Goal: Task Accomplishment & Management: Use online tool/utility

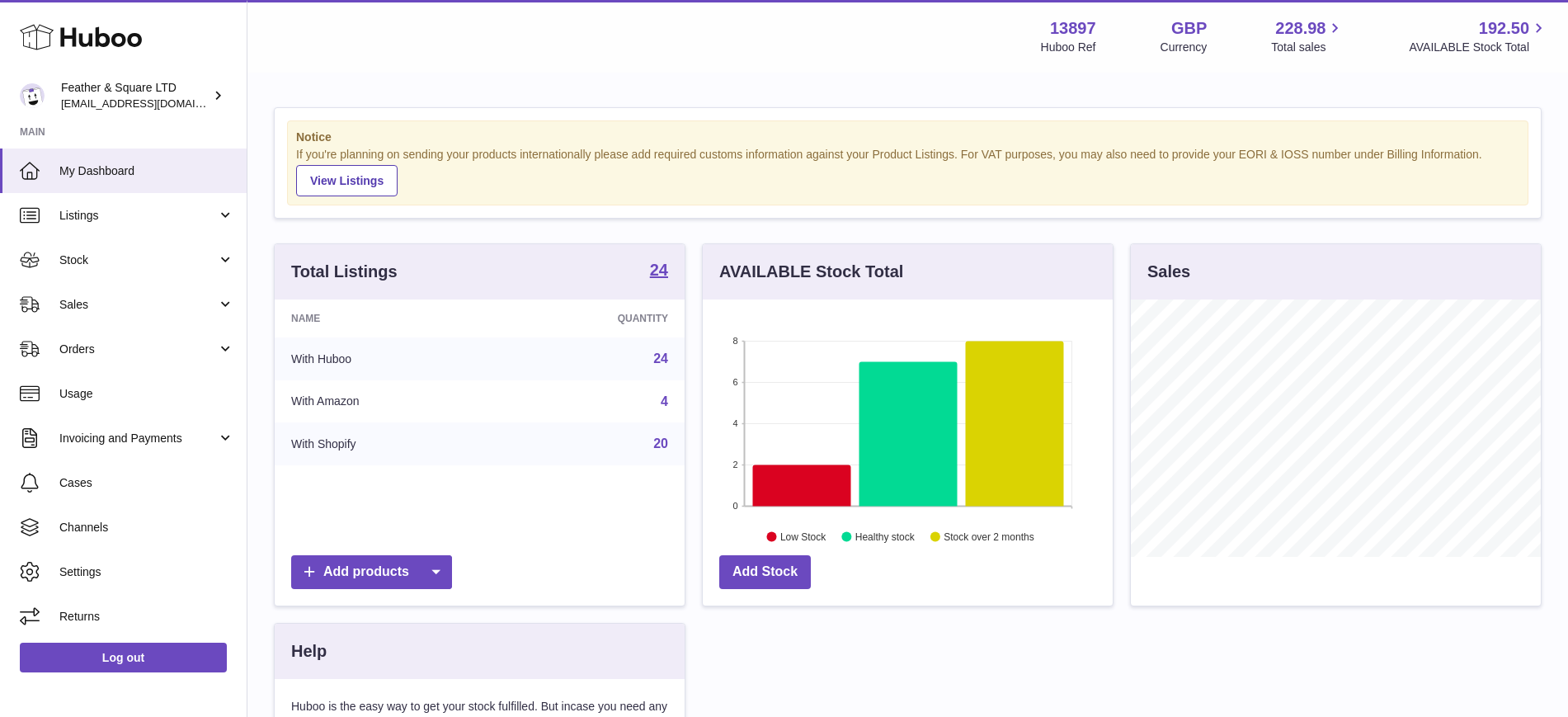
scroll to position [258, 410]
click at [101, 310] on span "Sales" at bounding box center [138, 304] width 157 height 16
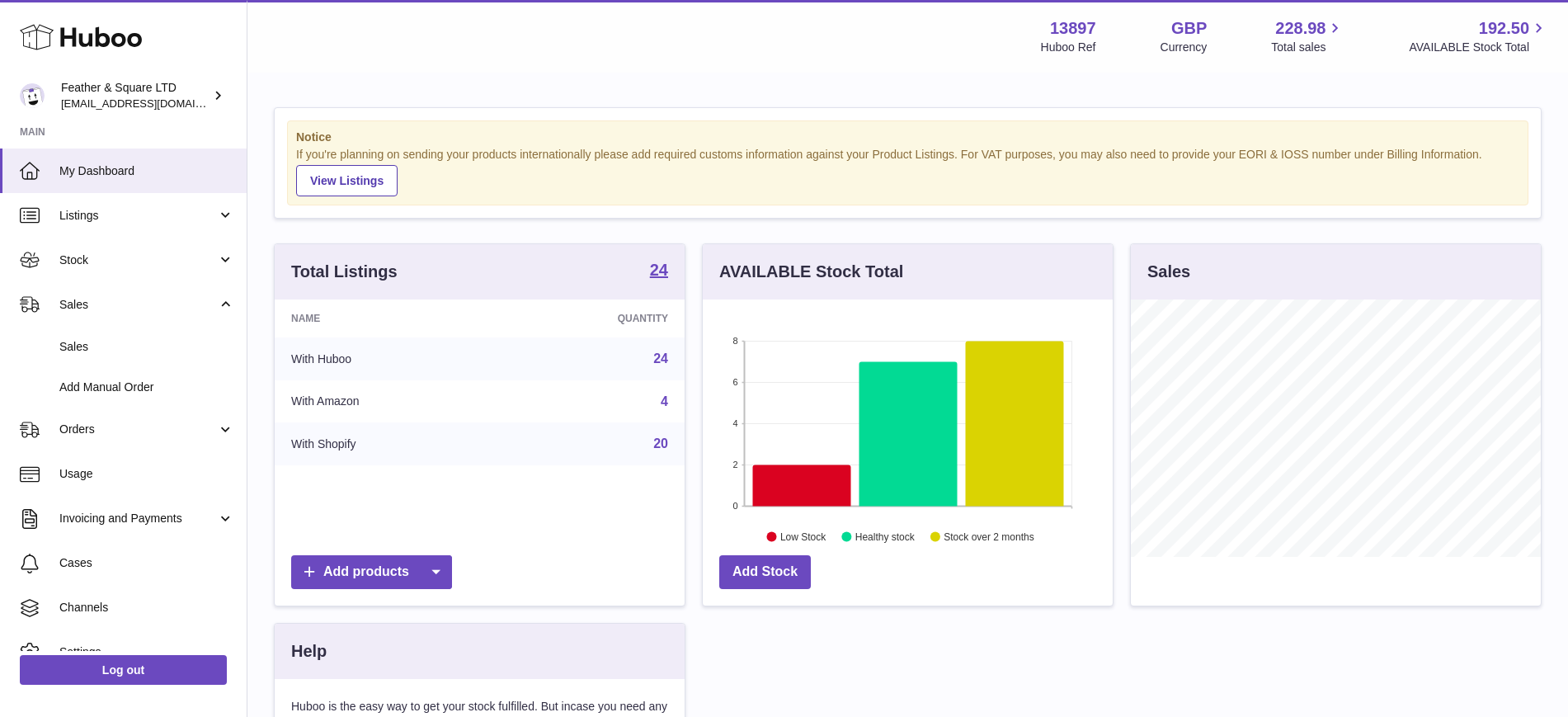
click at [103, 342] on span "Sales" at bounding box center [147, 347] width 175 height 16
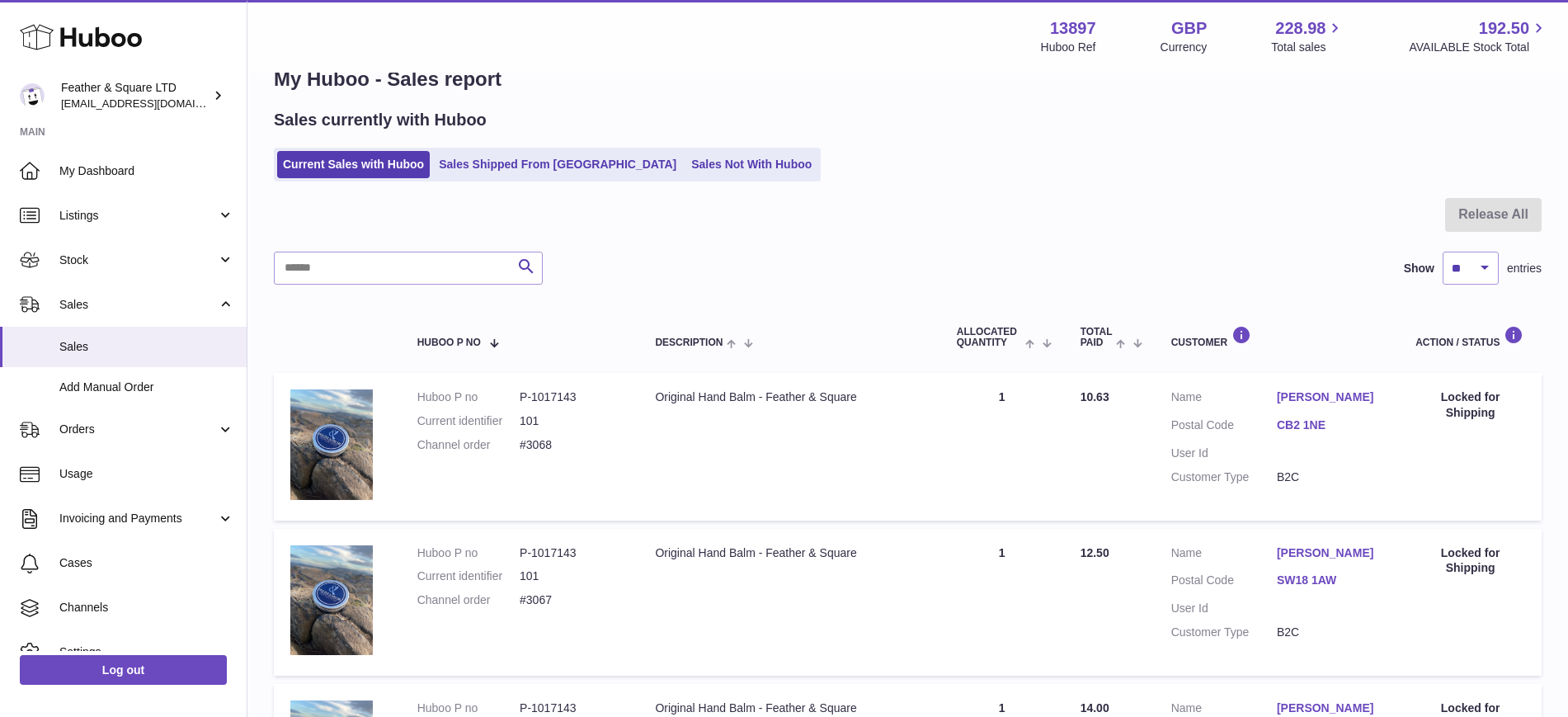
scroll to position [16, 0]
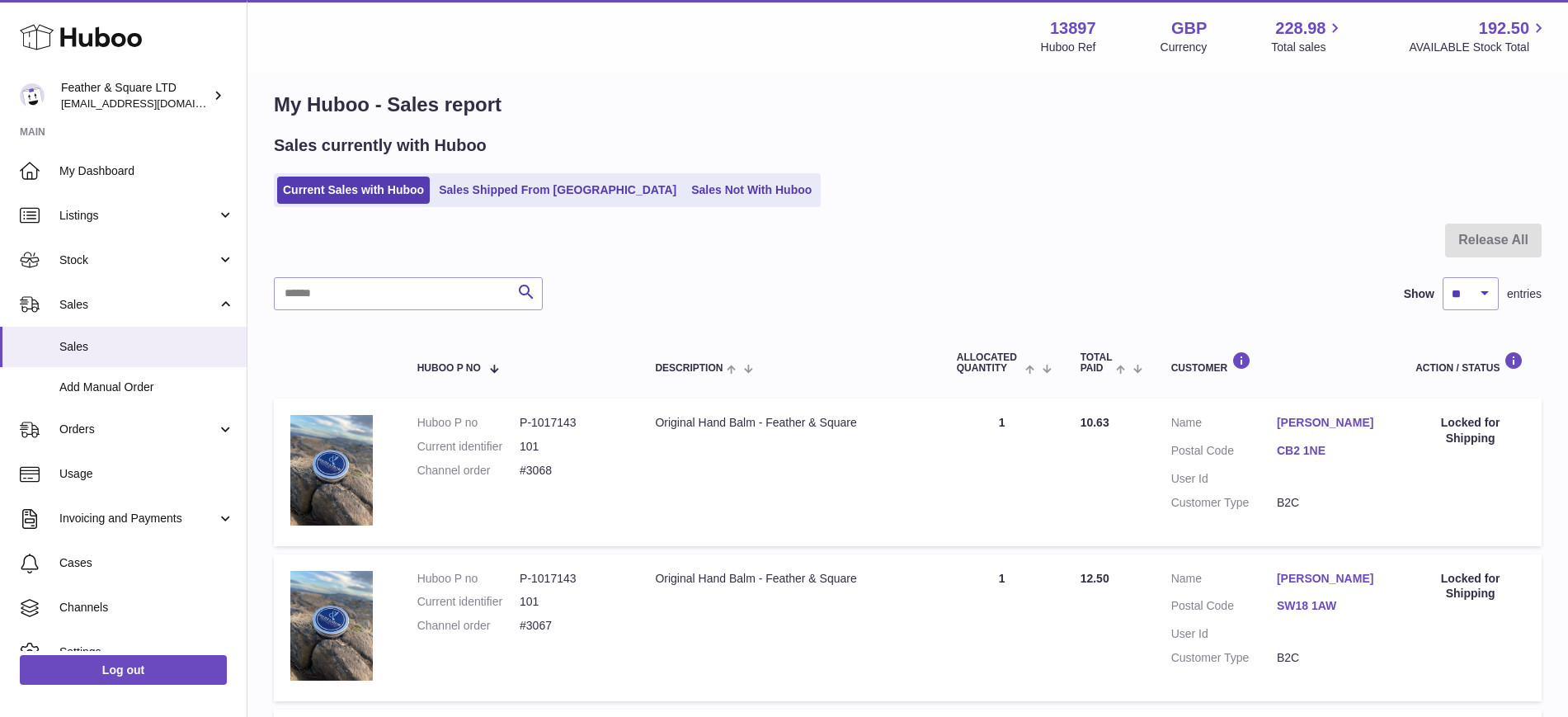
click at [685, 200] on link "Sales Not With Huboo" at bounding box center [751, 189] width 132 height 27
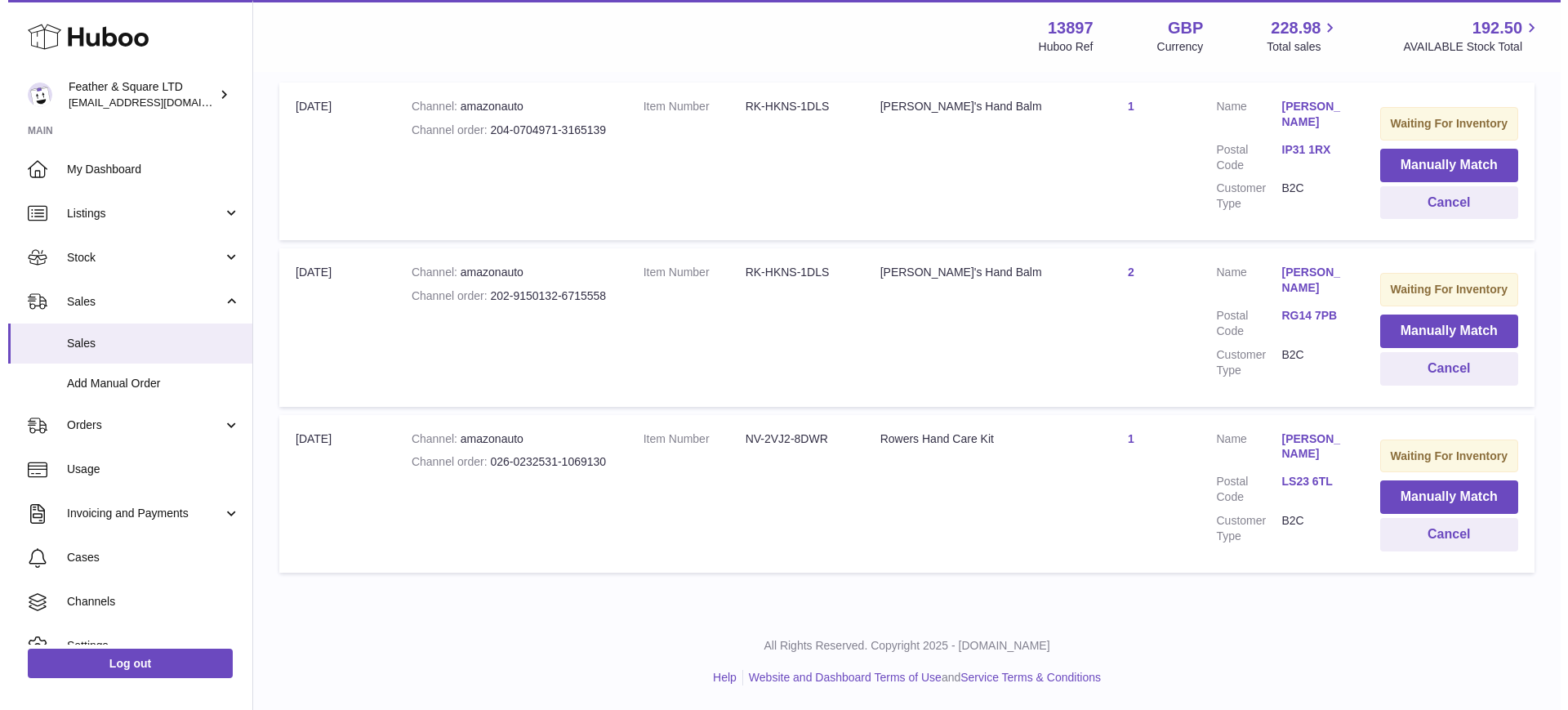
scroll to position [256, 0]
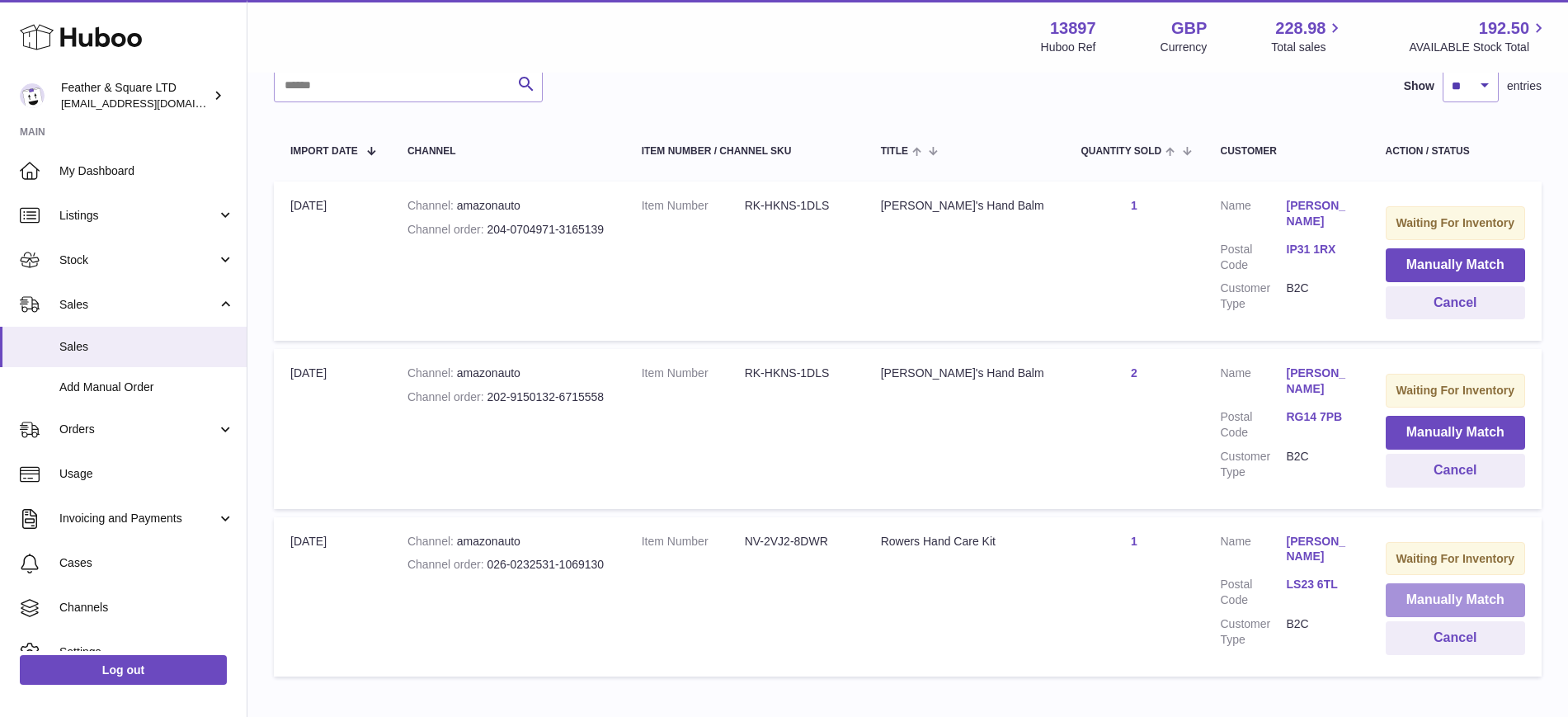
click at [1442, 599] on button "Manually Match" at bounding box center [1456, 599] width 140 height 34
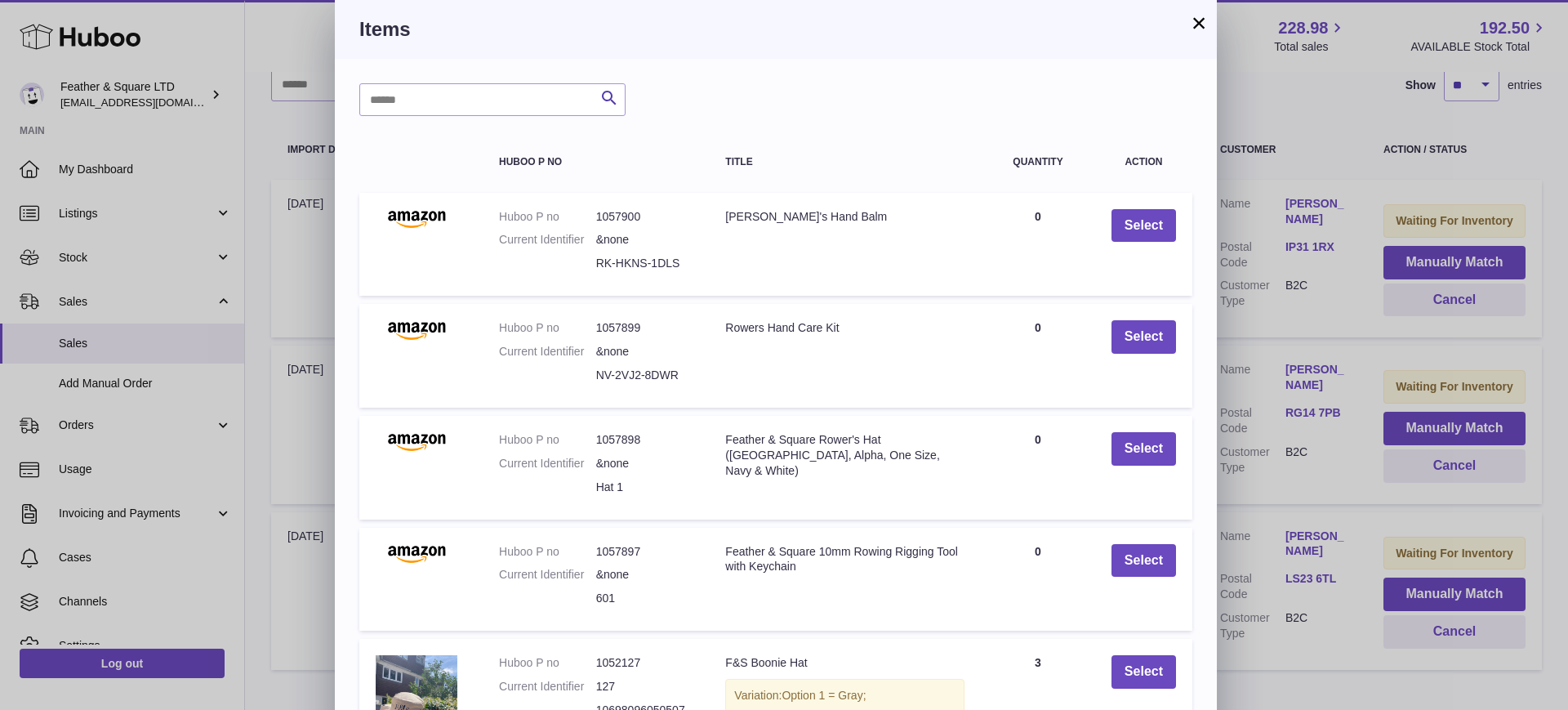
scroll to position [188, 0]
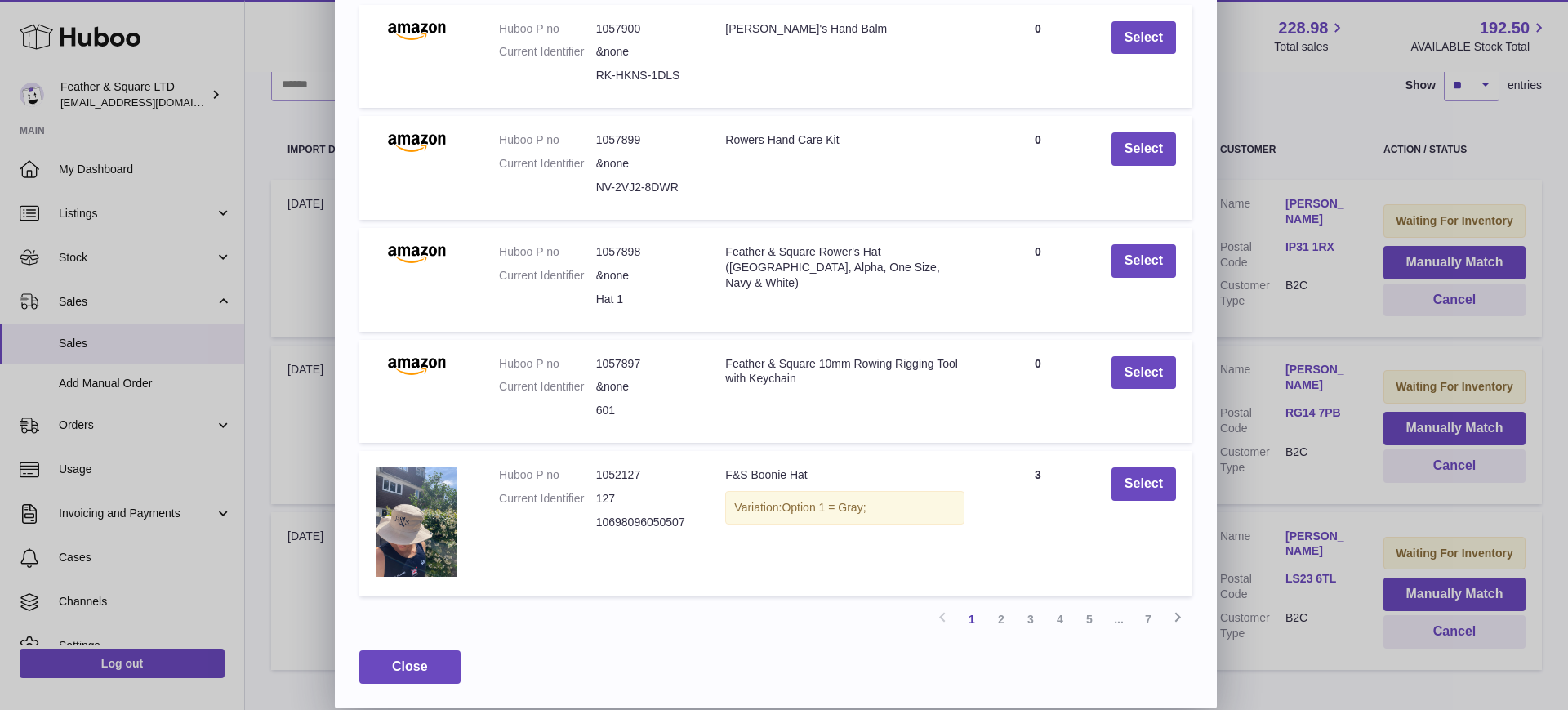
click at [1005, 624] on link "2" at bounding box center [1001, 619] width 29 height 29
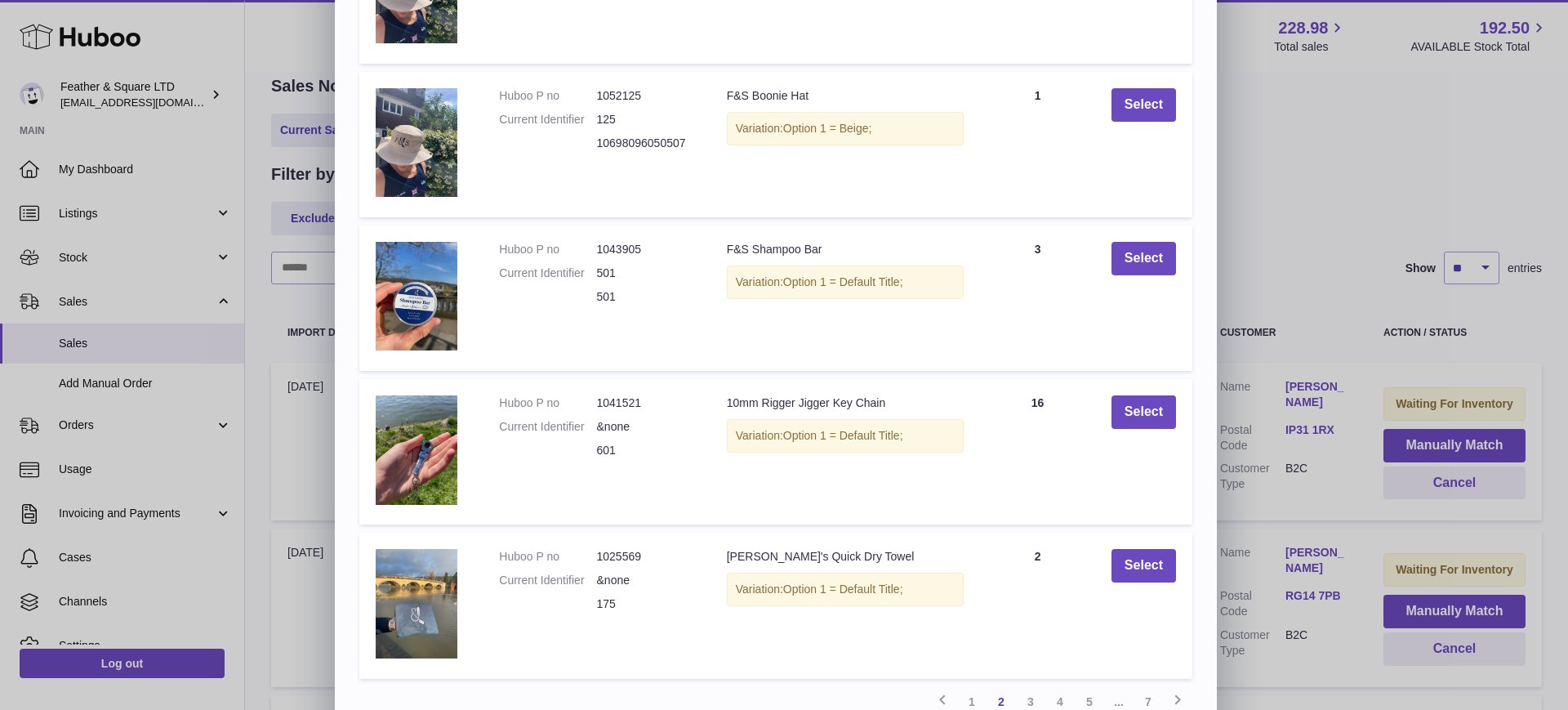
scroll to position [356, 0]
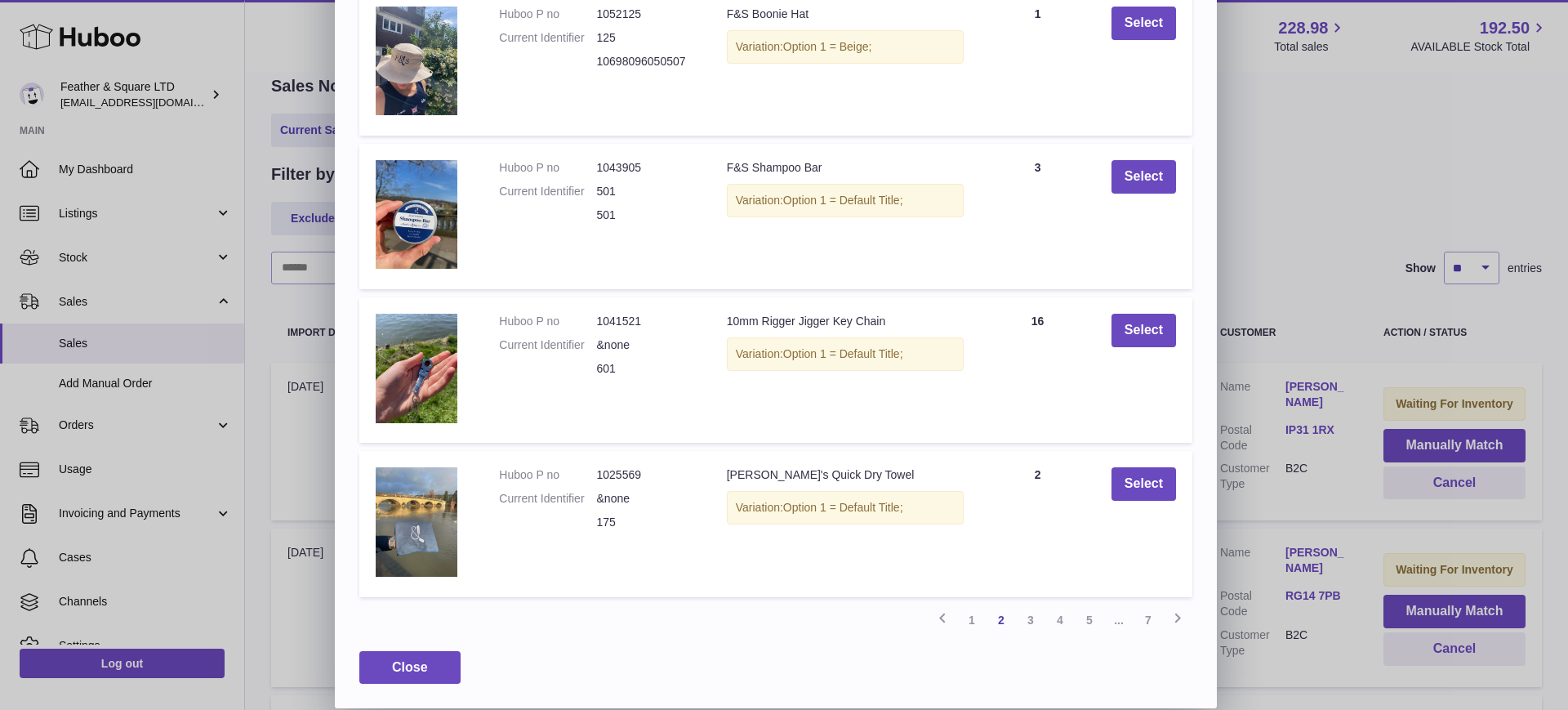
click at [1019, 617] on link "3" at bounding box center [1030, 620] width 29 height 29
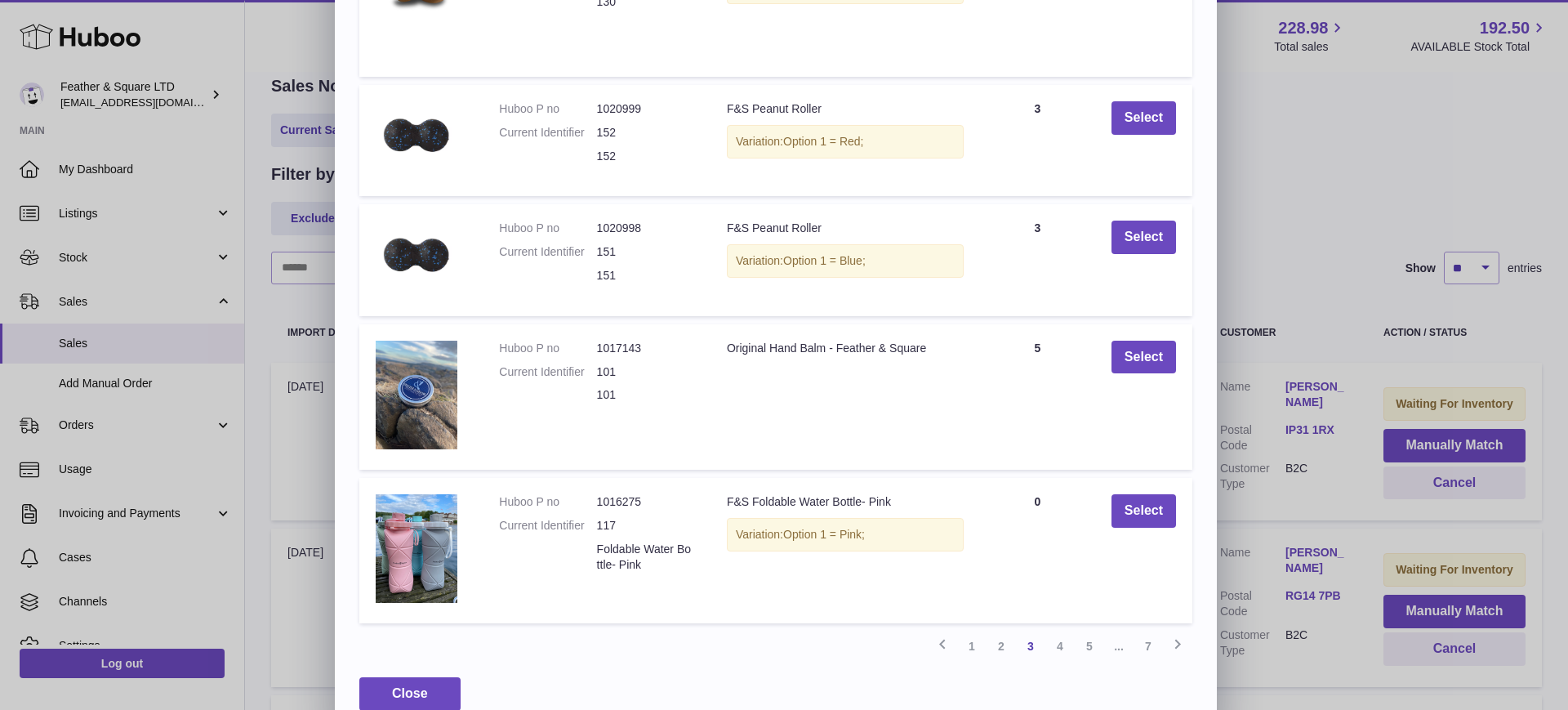
scroll to position [289, 0]
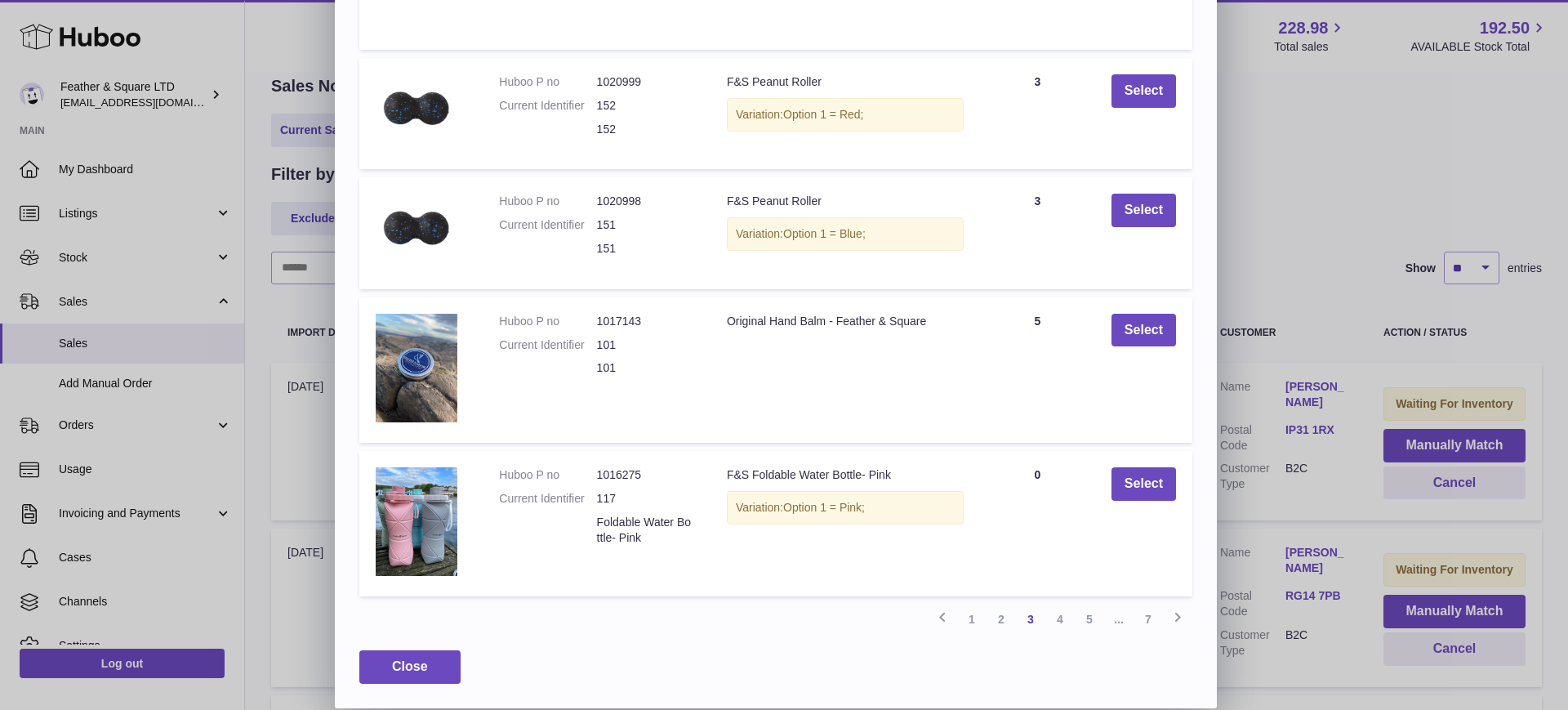
click at [1064, 623] on link "4" at bounding box center [1060, 619] width 29 height 29
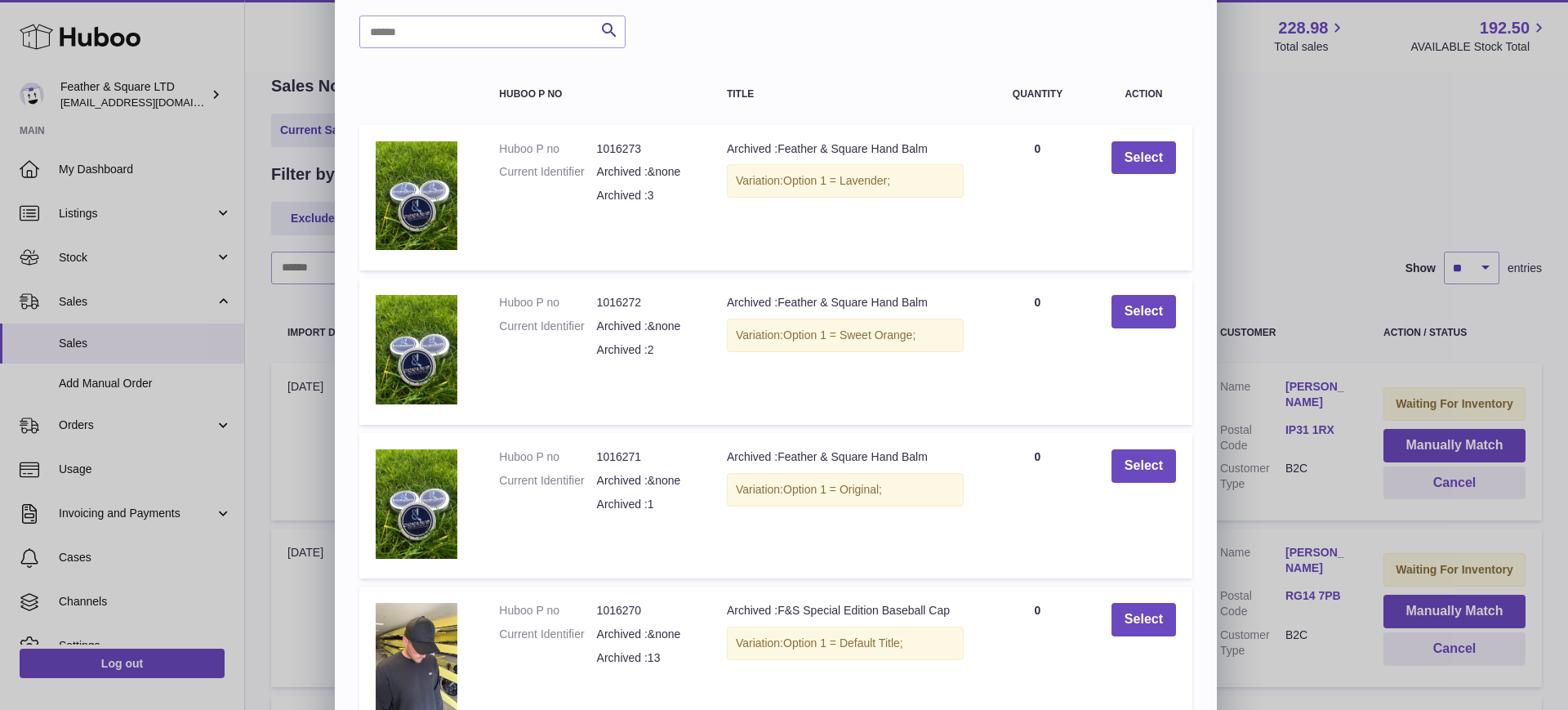
scroll to position [315, 0]
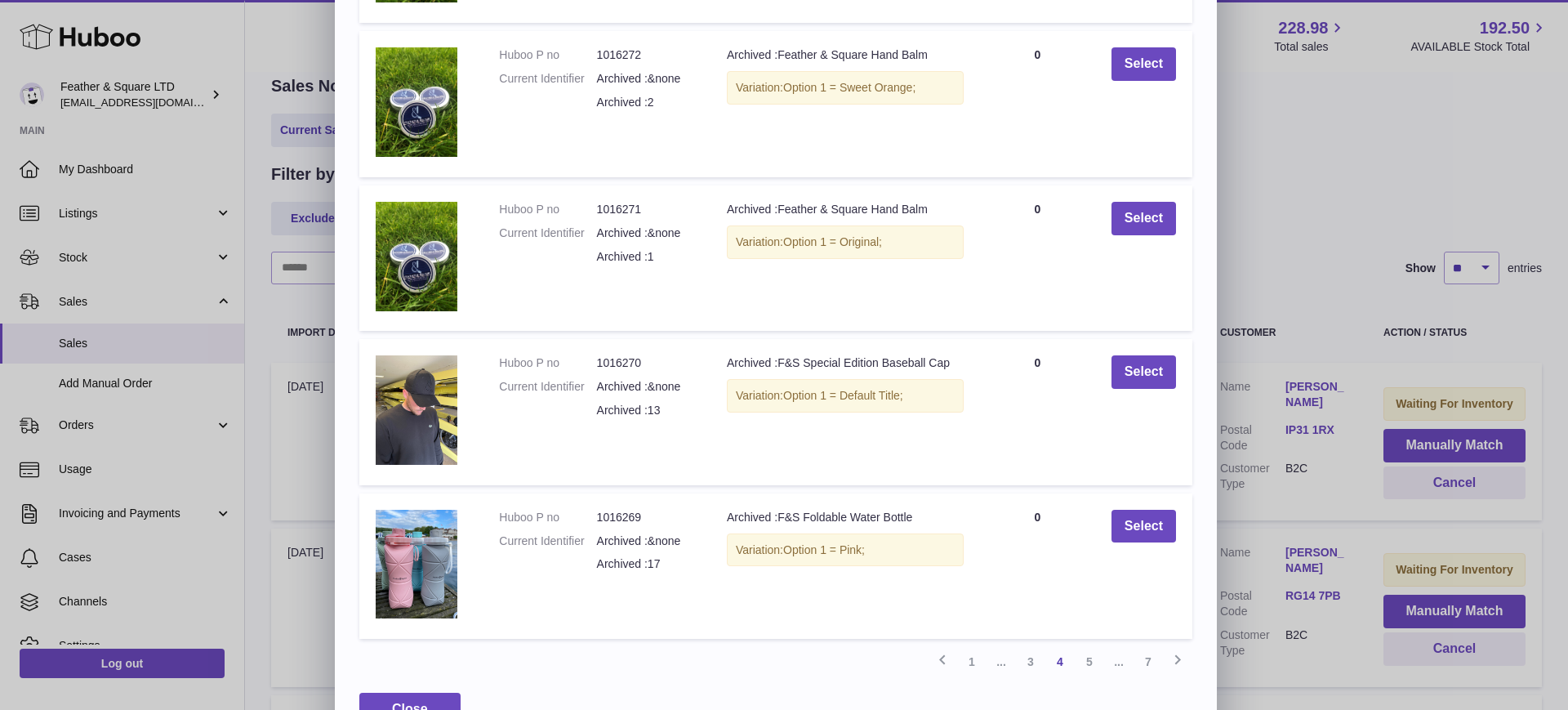
click at [1091, 613] on td "Quantity 0" at bounding box center [1037, 566] width 115 height 146
click at [1092, 659] on link "5" at bounding box center [1089, 661] width 29 height 29
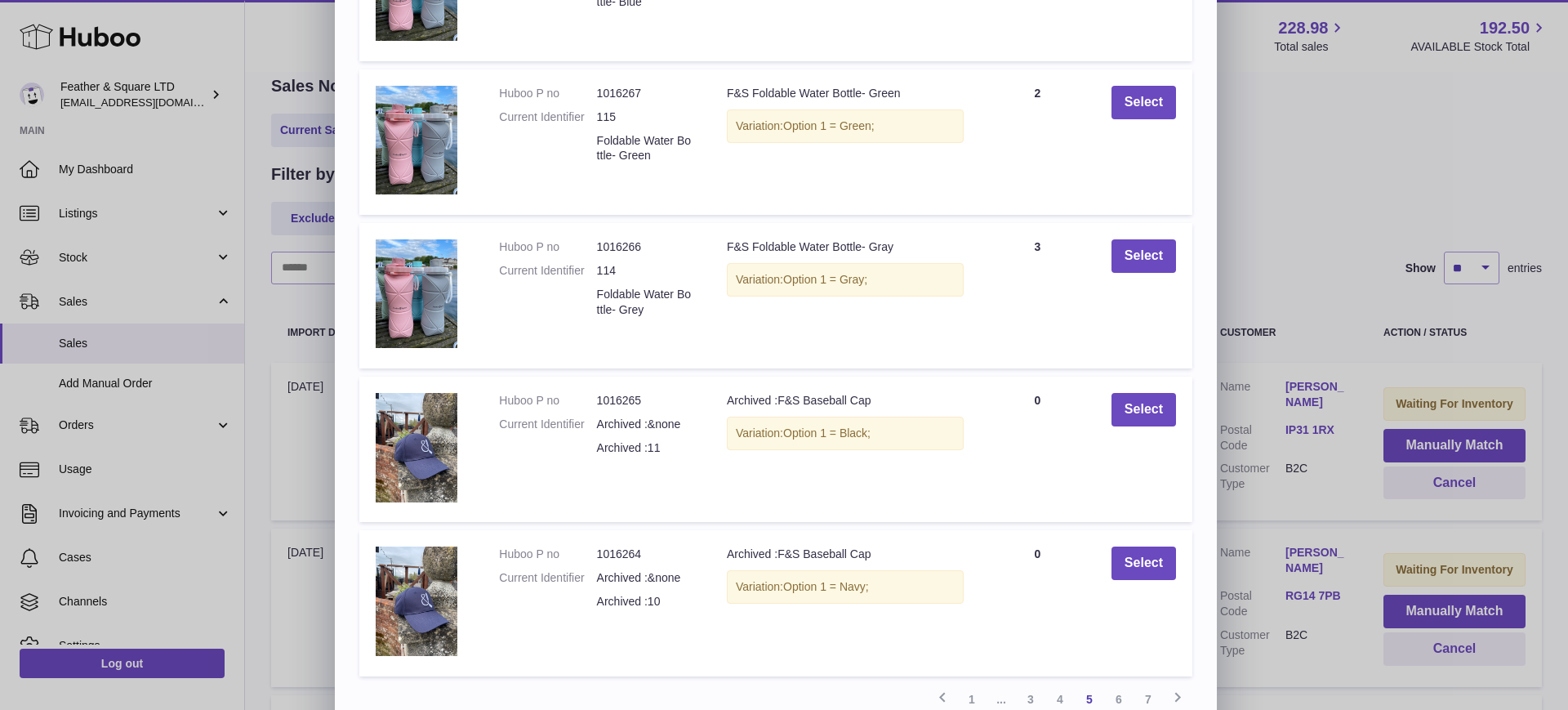
scroll to position [356, 0]
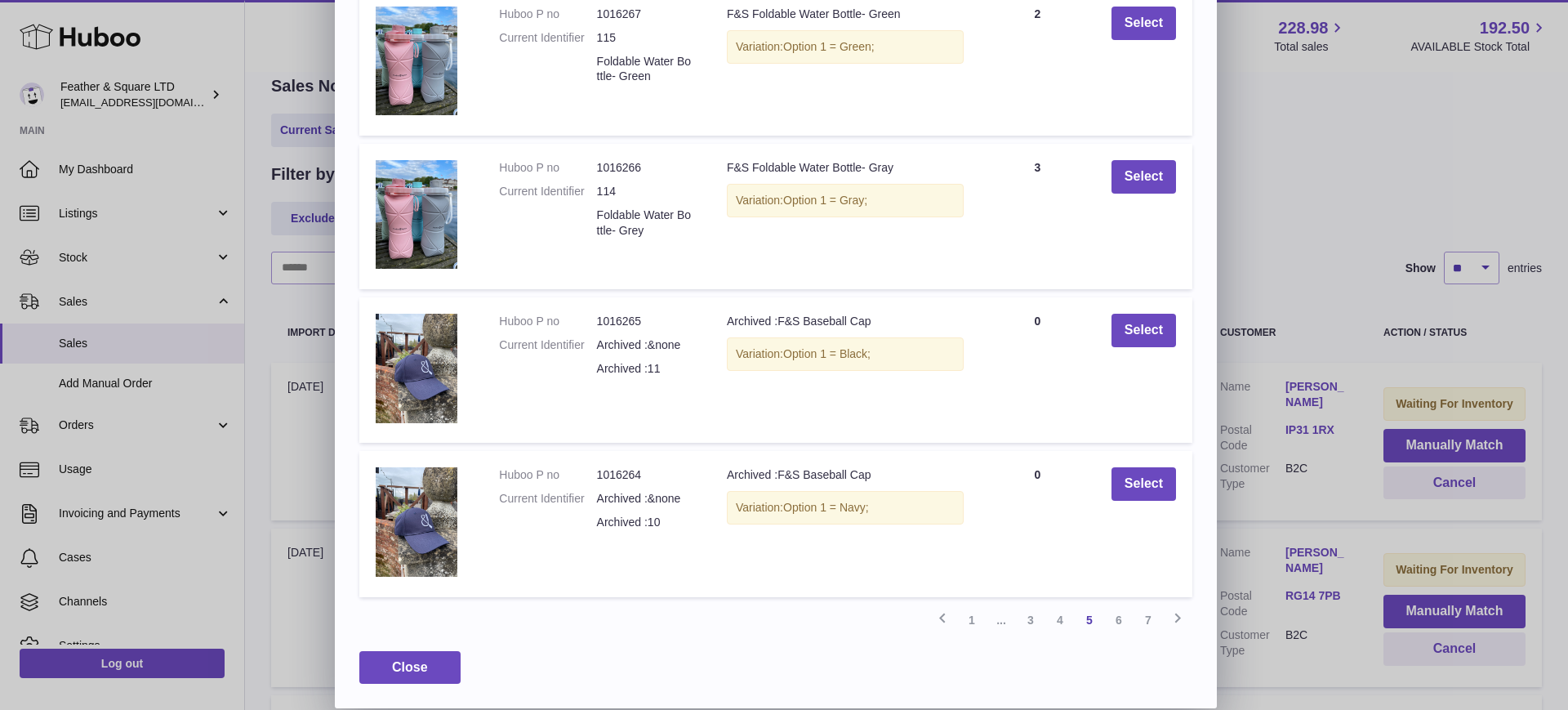
click at [1117, 625] on link "6" at bounding box center [1118, 620] width 29 height 29
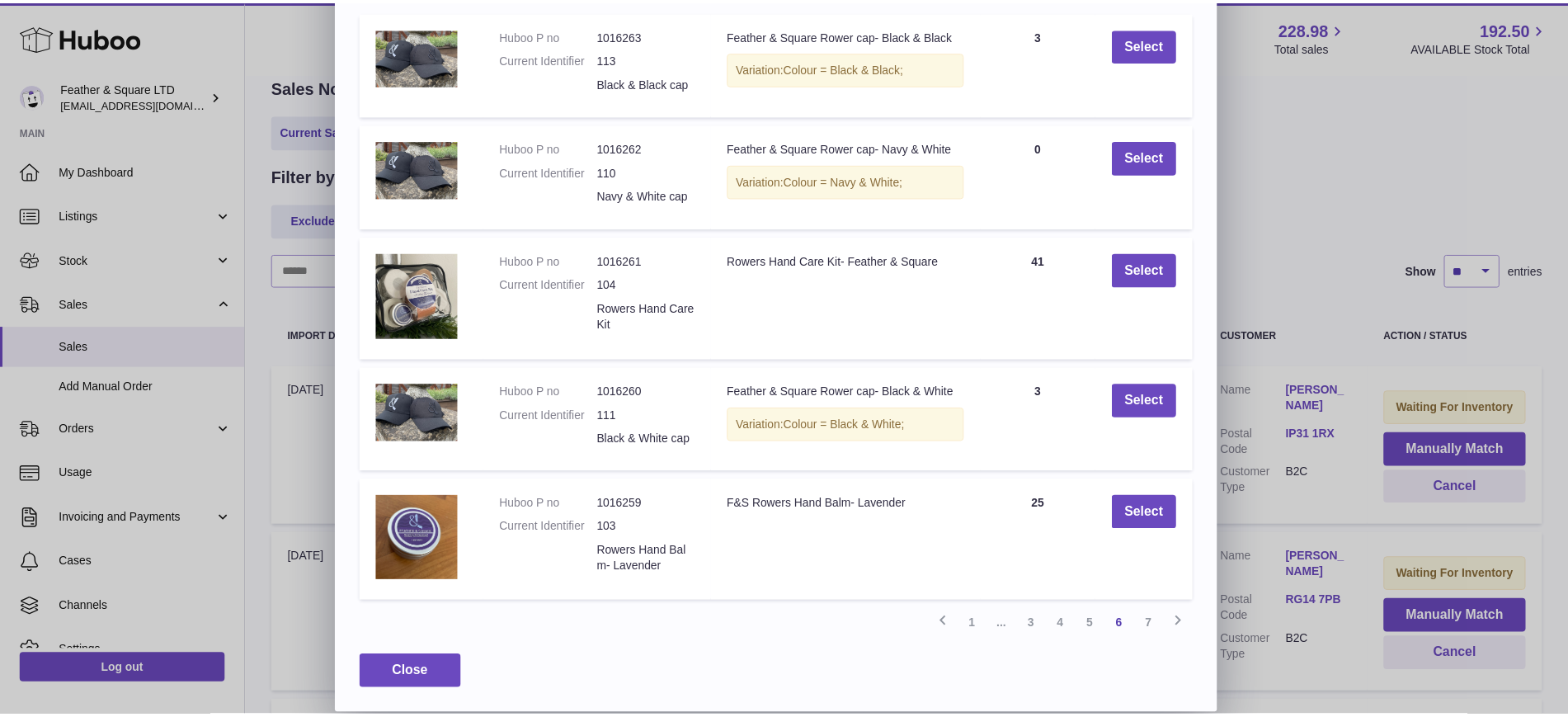
scroll to position [183, 0]
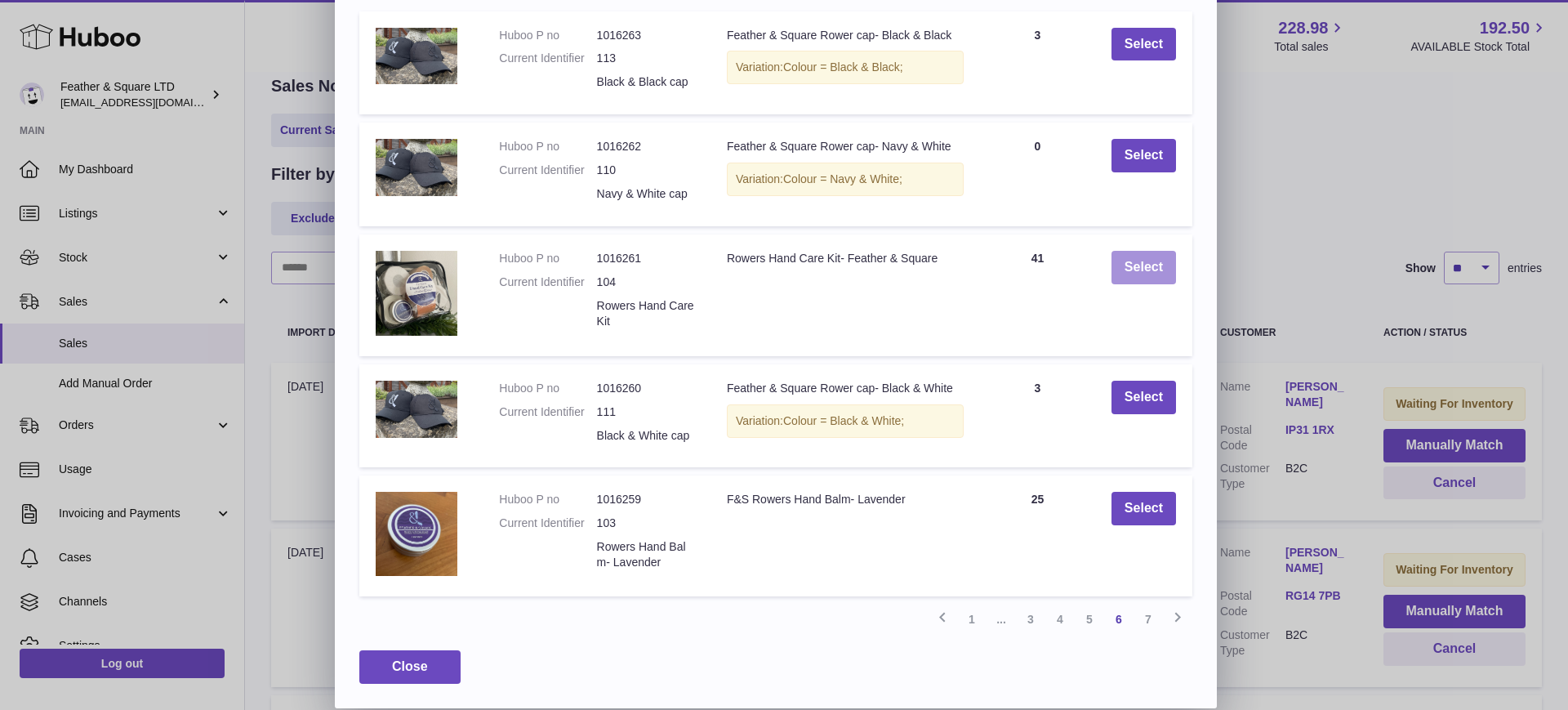
click at [1153, 262] on button "Select" at bounding box center [1143, 267] width 64 height 33
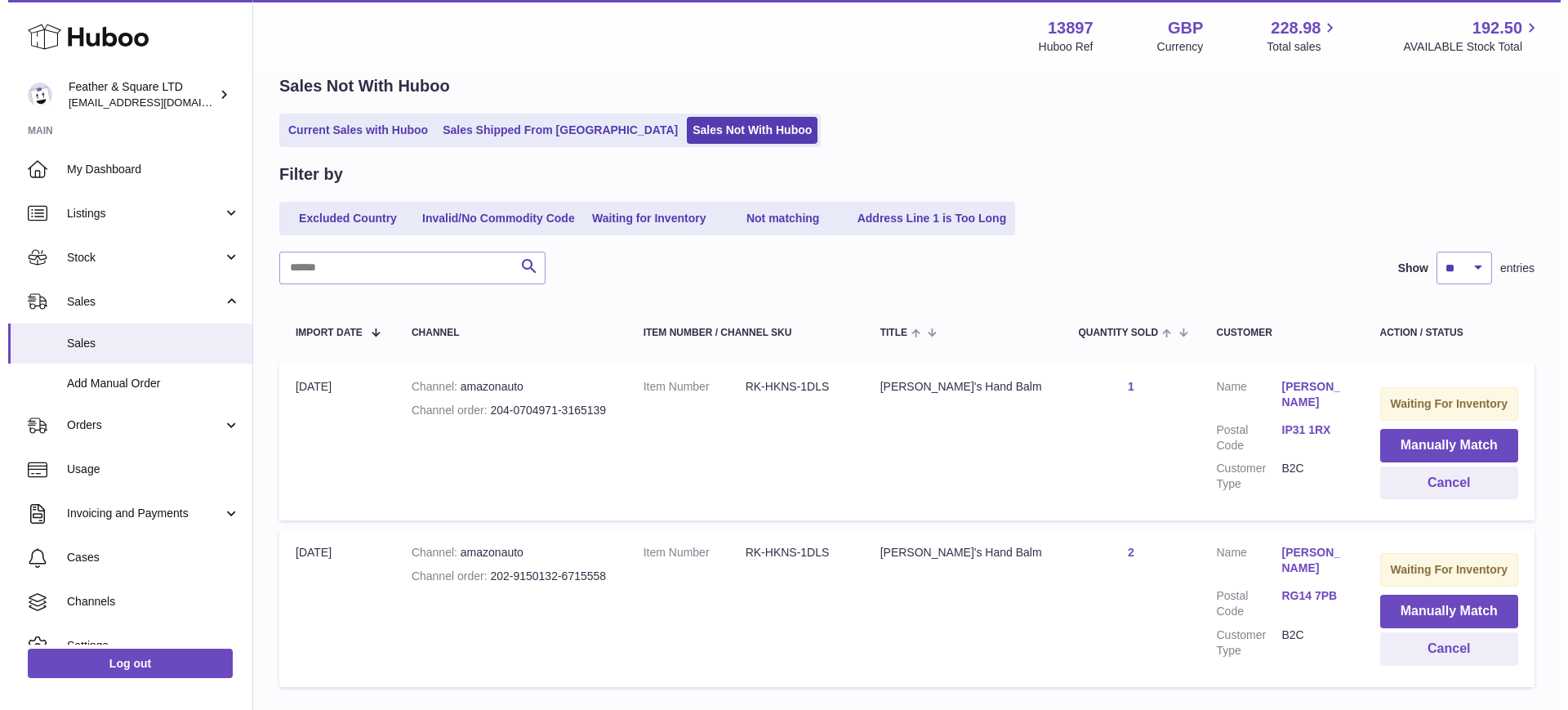
scroll to position [187, 0]
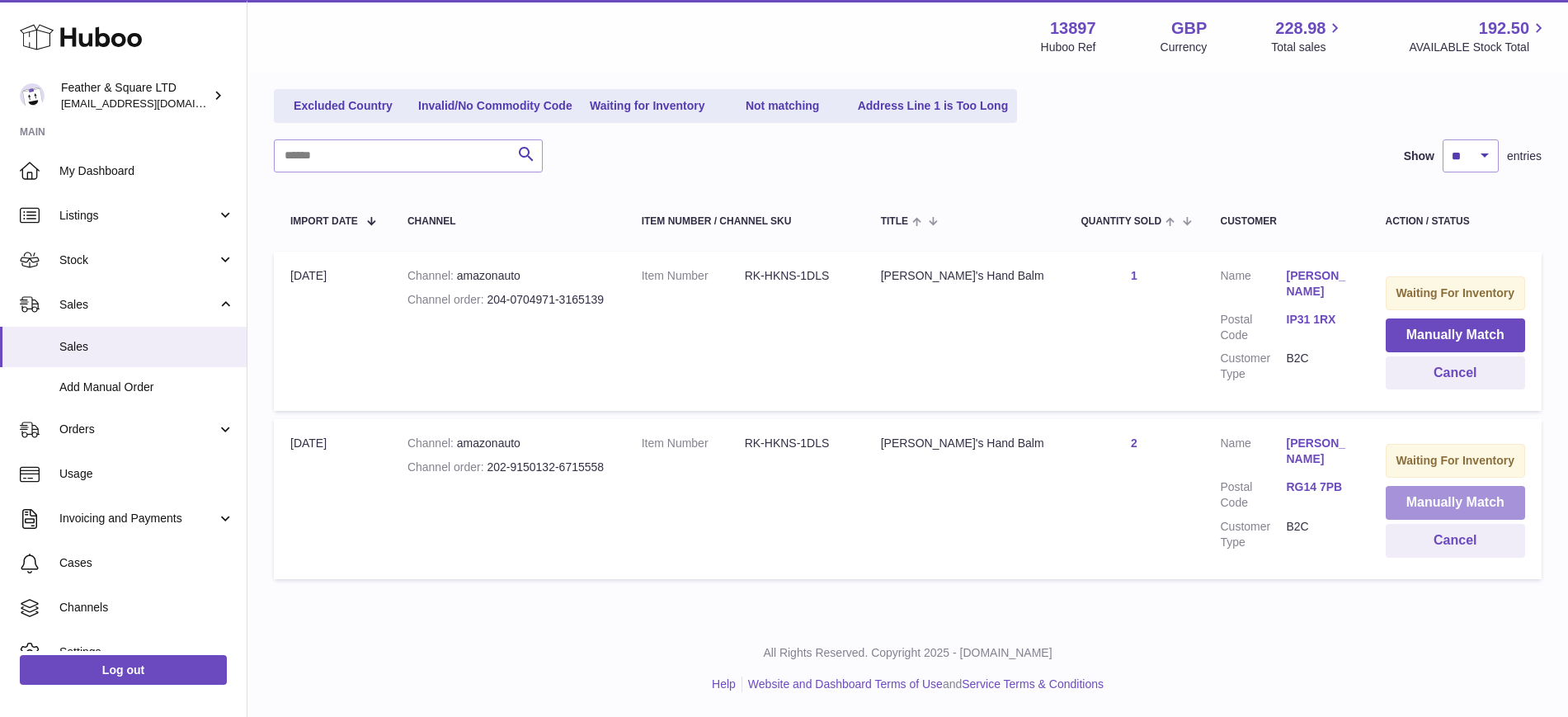
click at [1416, 508] on button "Manually Match" at bounding box center [1456, 503] width 140 height 34
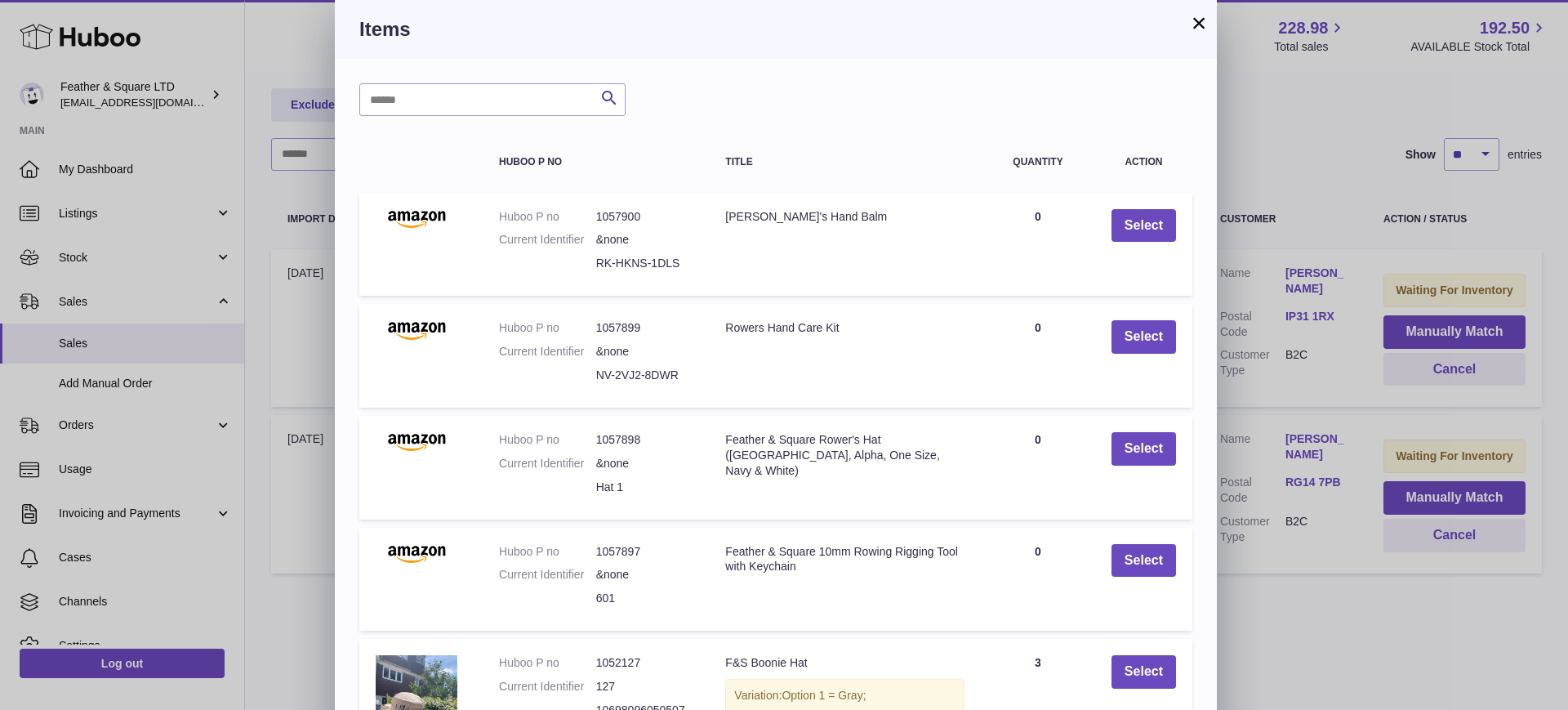
scroll to position [188, 0]
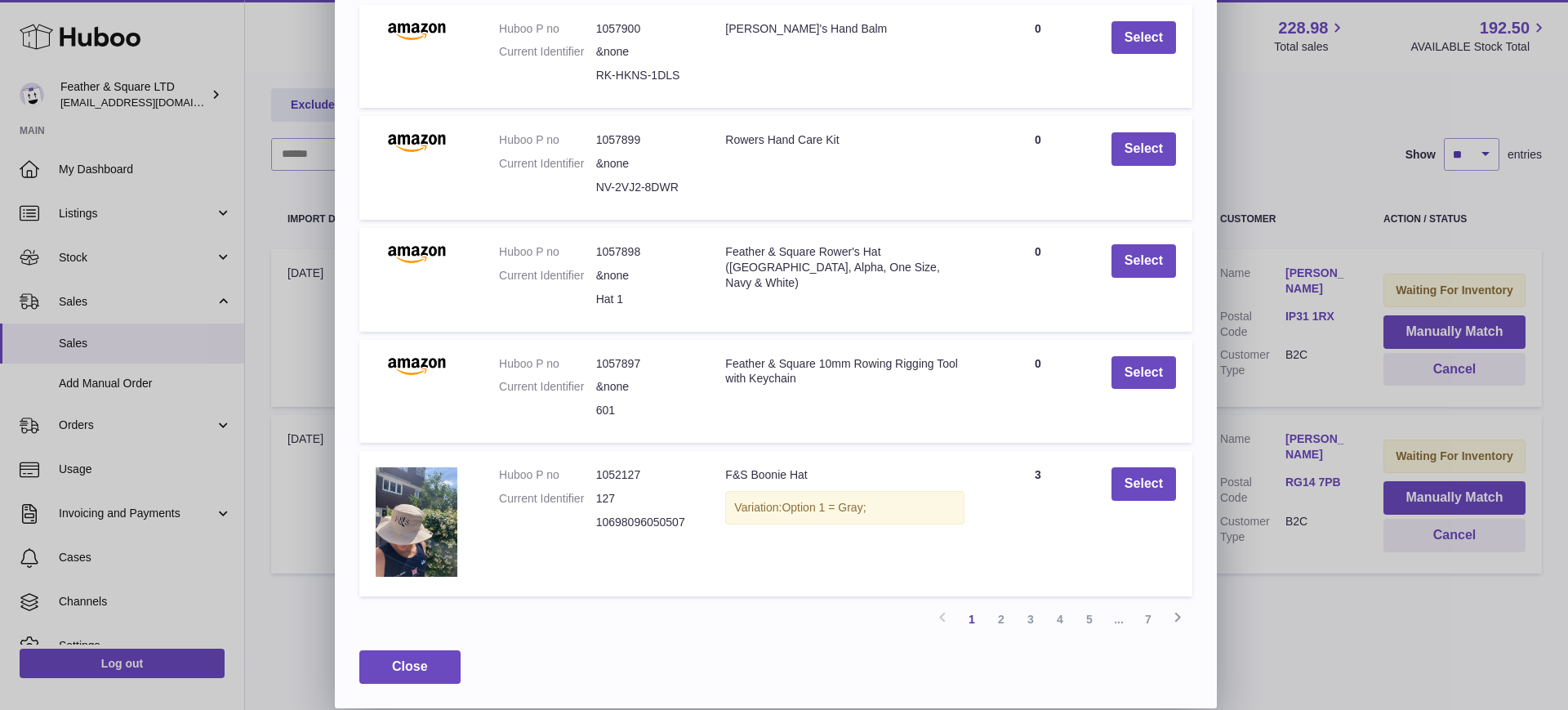
click at [1000, 620] on link "2" at bounding box center [1001, 619] width 29 height 29
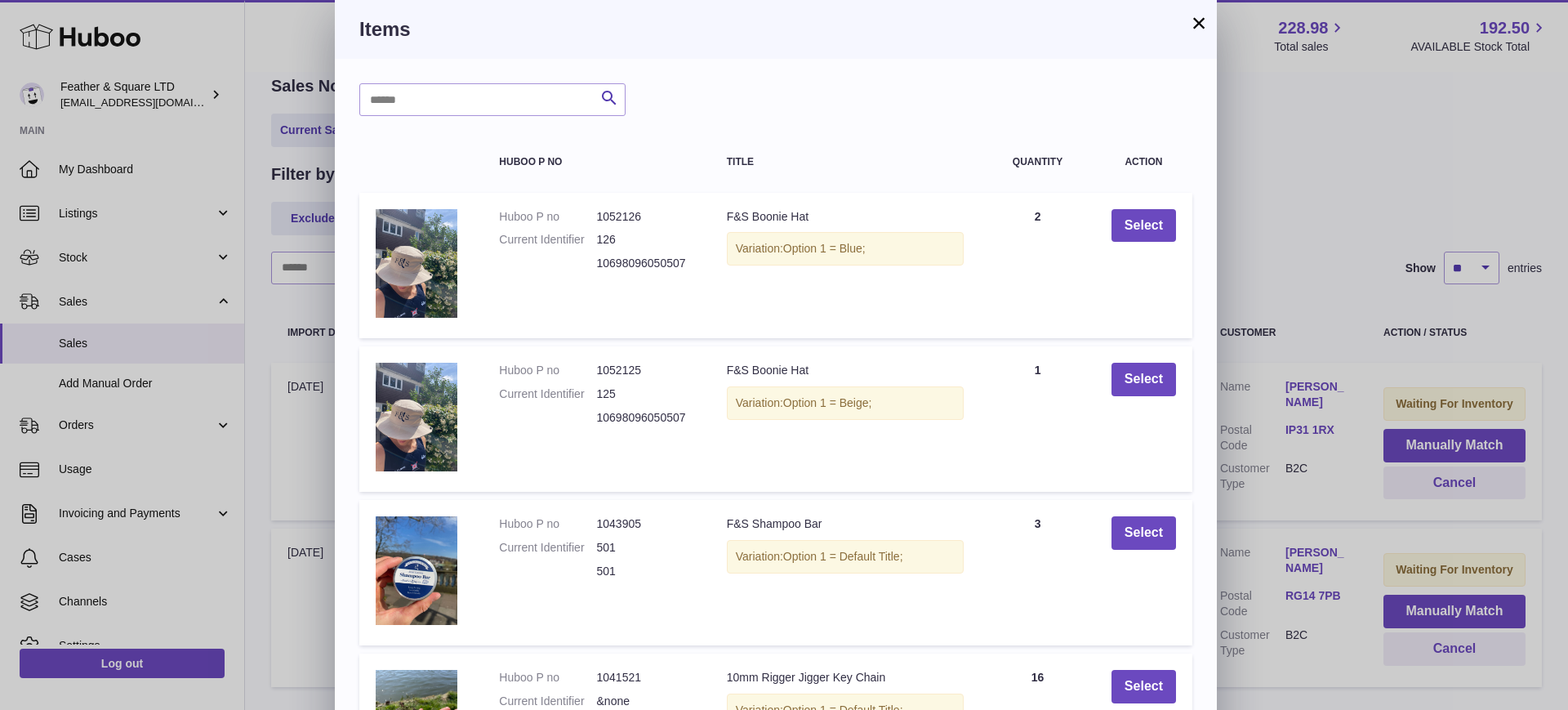
scroll to position [356, 0]
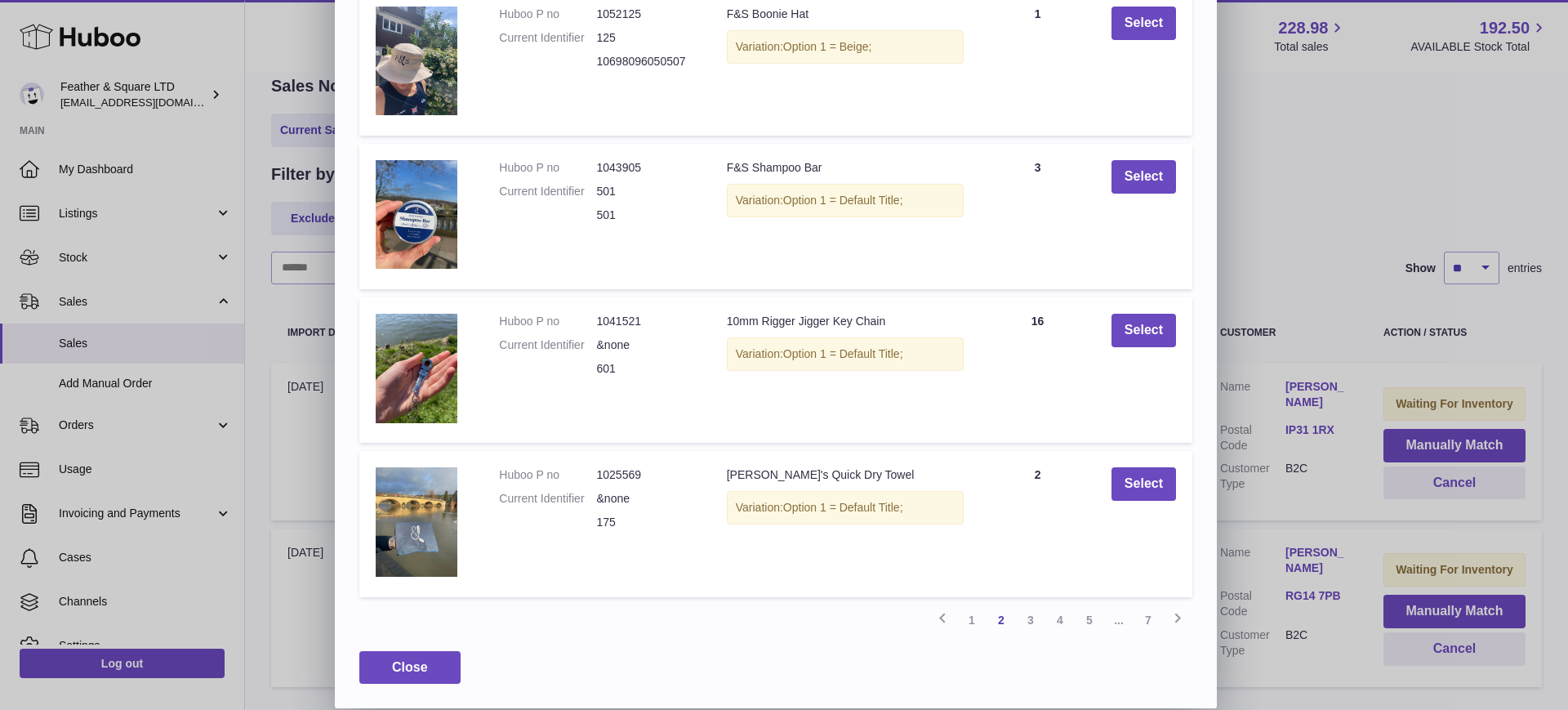
click at [1035, 618] on link "3" at bounding box center [1030, 620] width 29 height 29
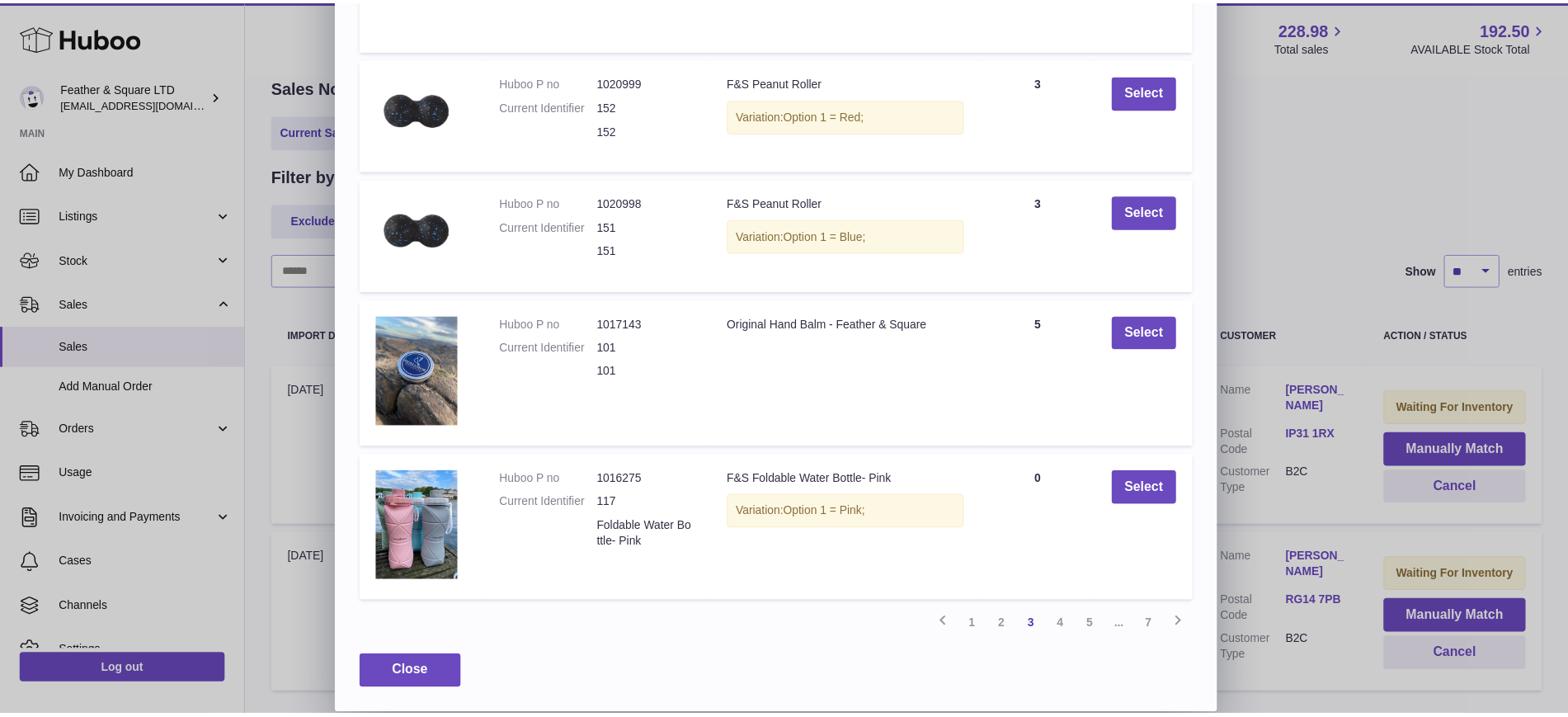
scroll to position [291, 0]
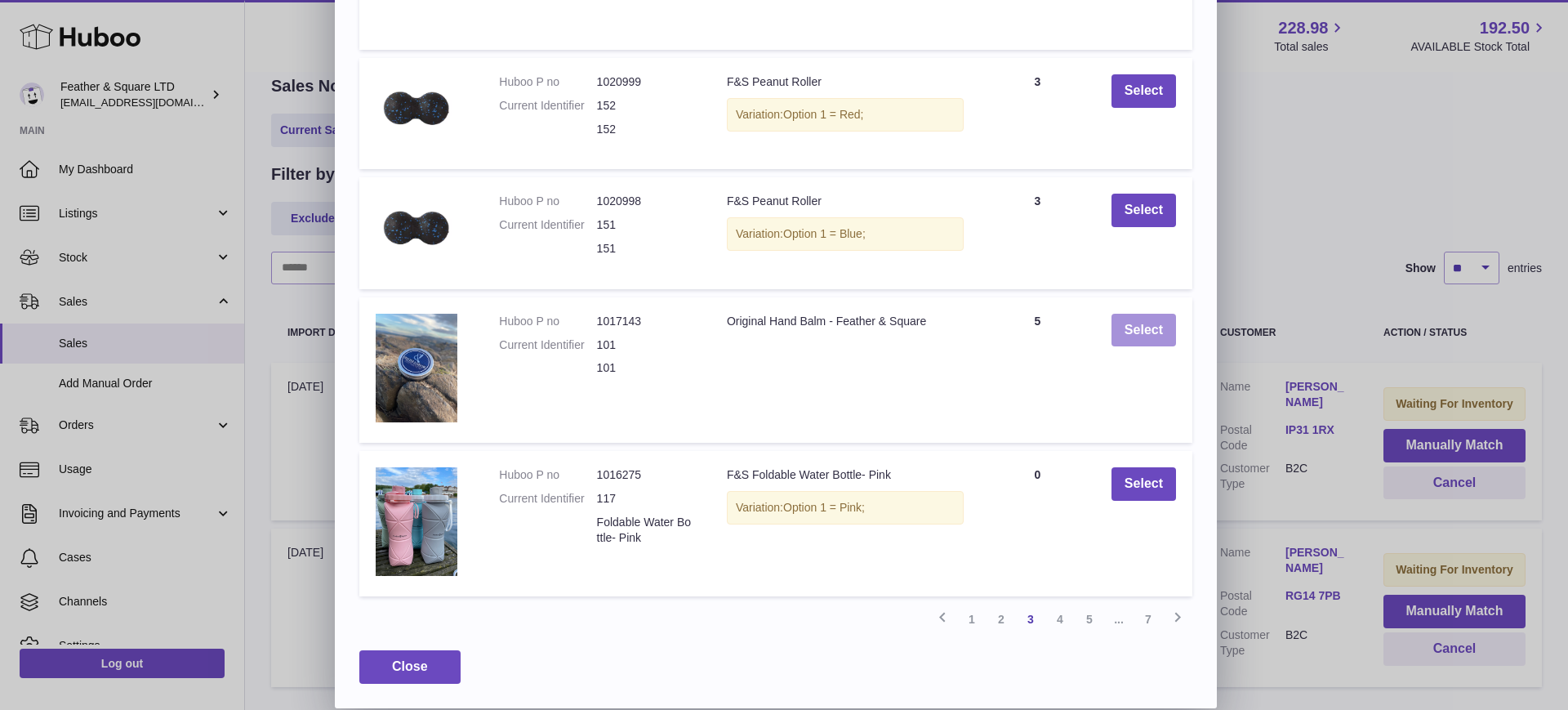
click at [1140, 333] on button "Select" at bounding box center [1143, 330] width 64 height 33
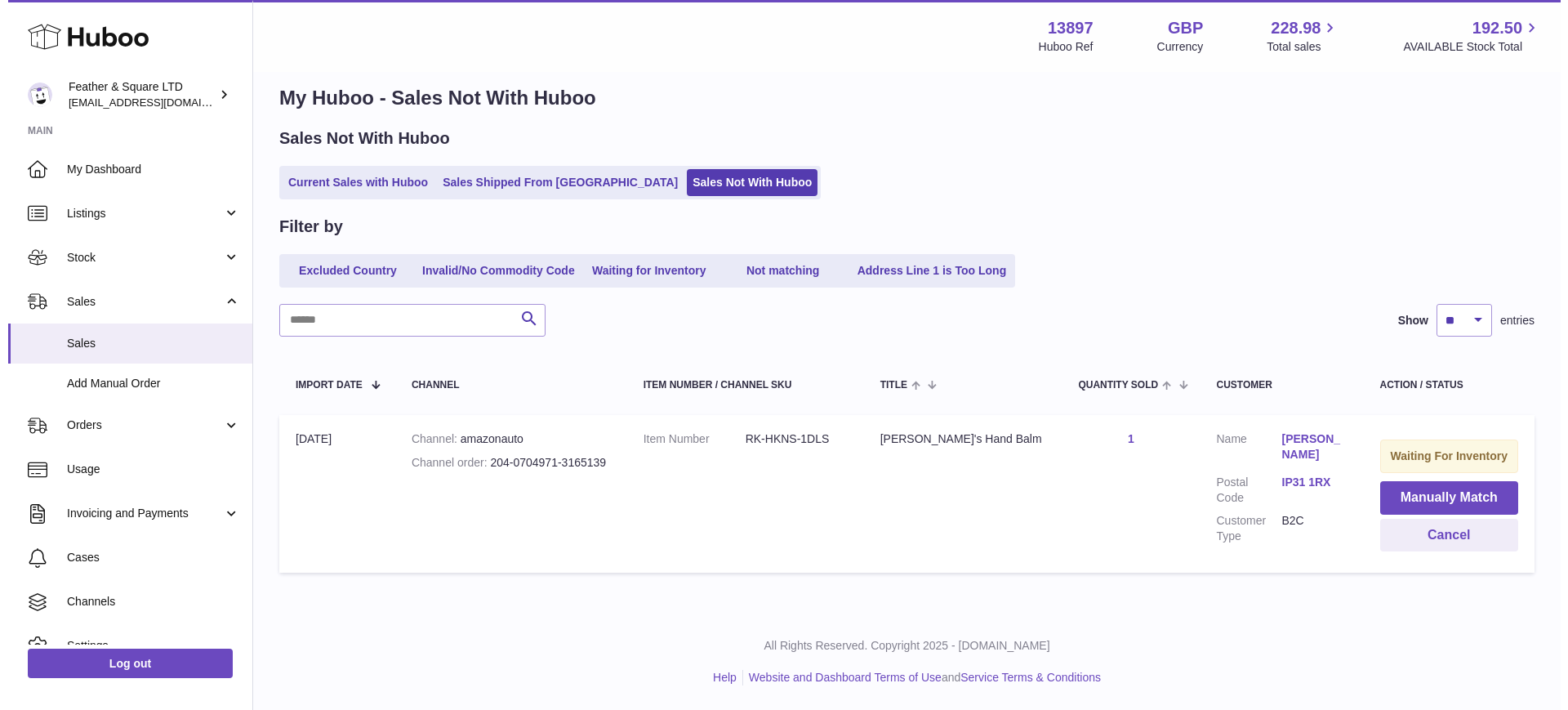
scroll to position [21, 0]
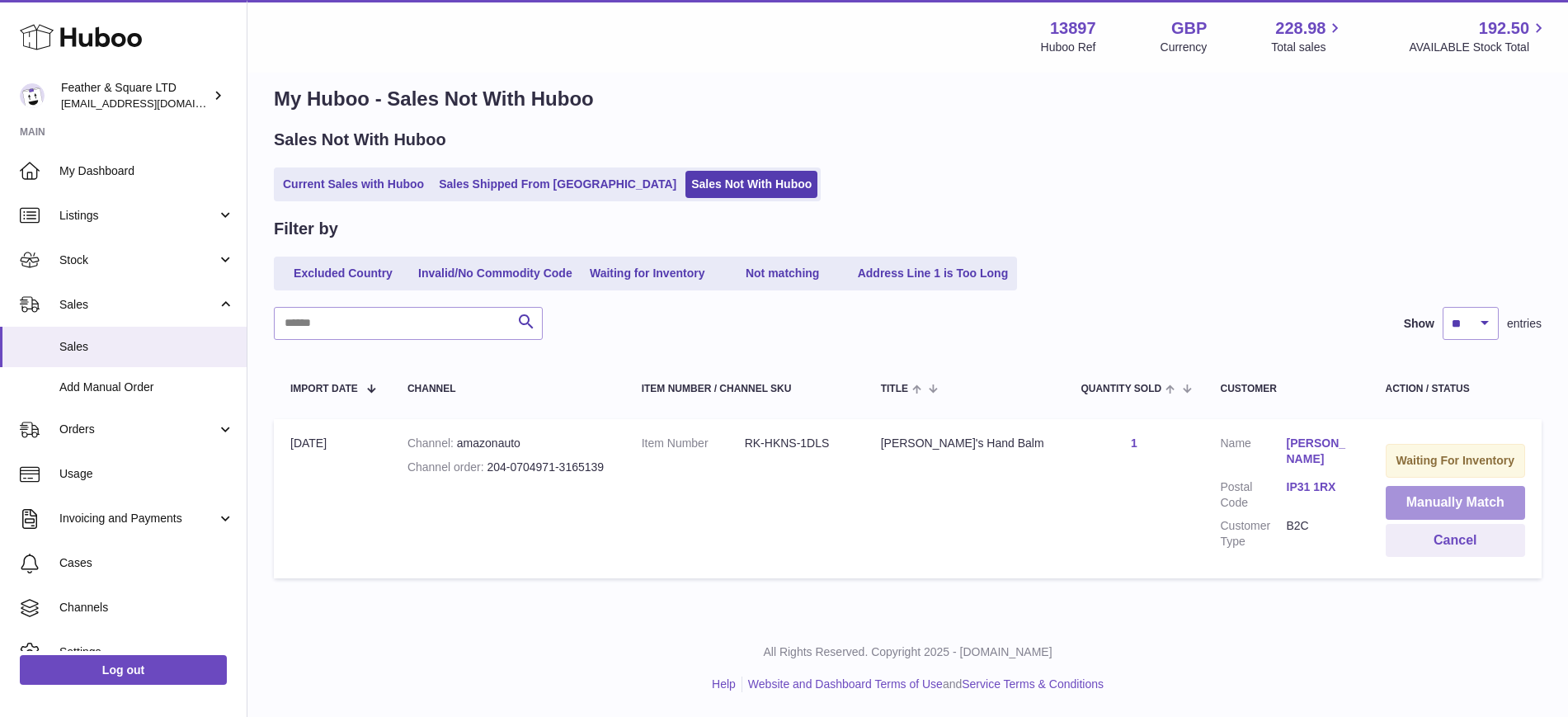
click at [1424, 505] on button "Manually Match" at bounding box center [1456, 503] width 140 height 34
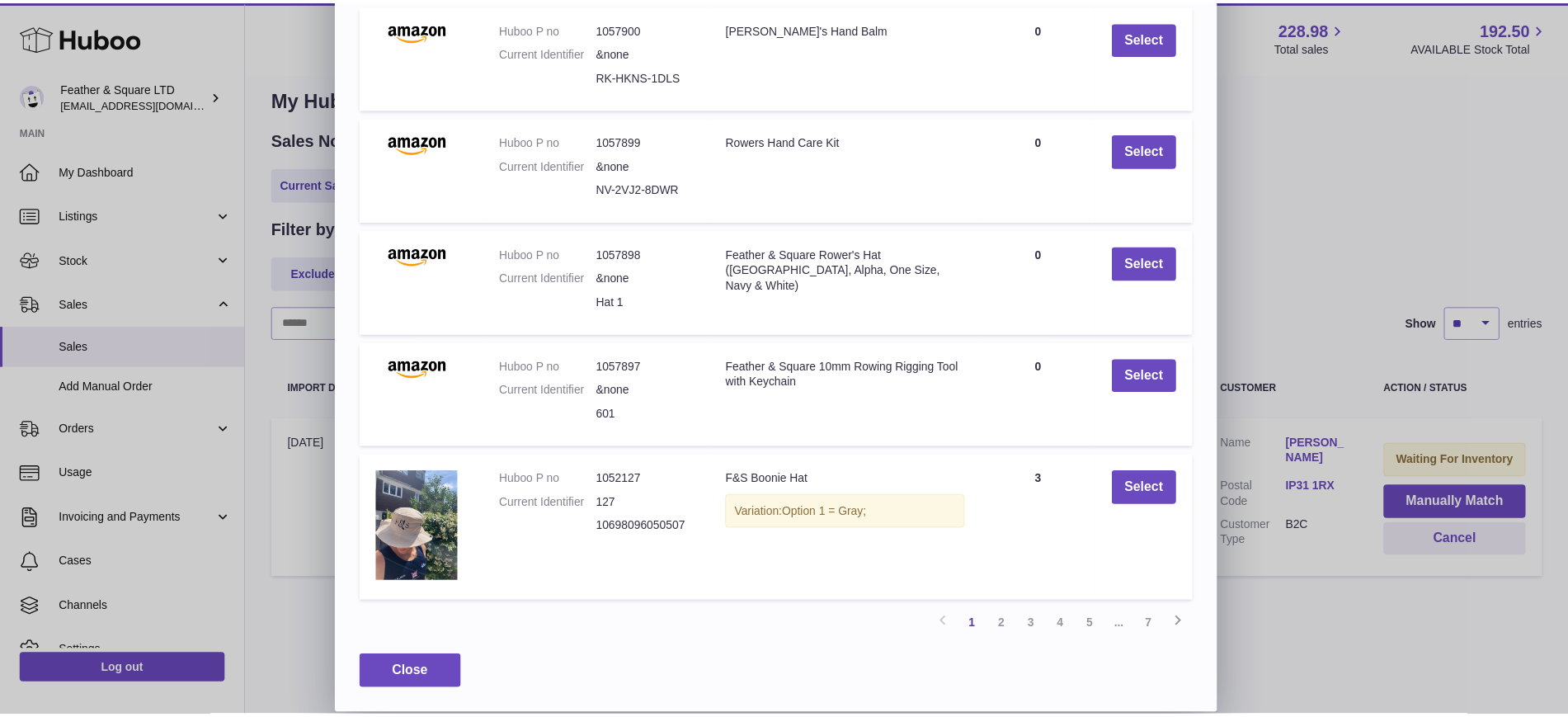
scroll to position [0, 0]
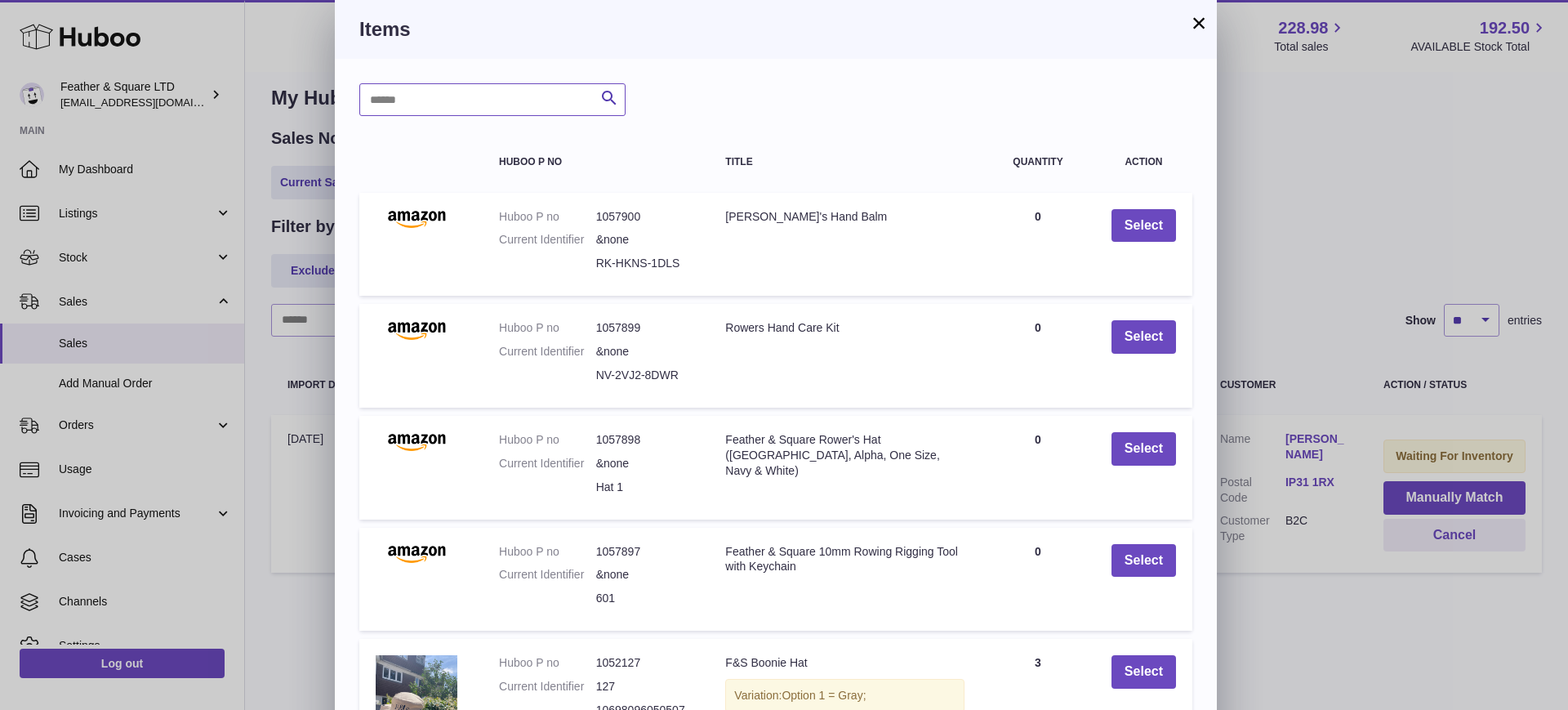
click at [430, 99] on input "text" at bounding box center [492, 99] width 266 height 33
type input "********"
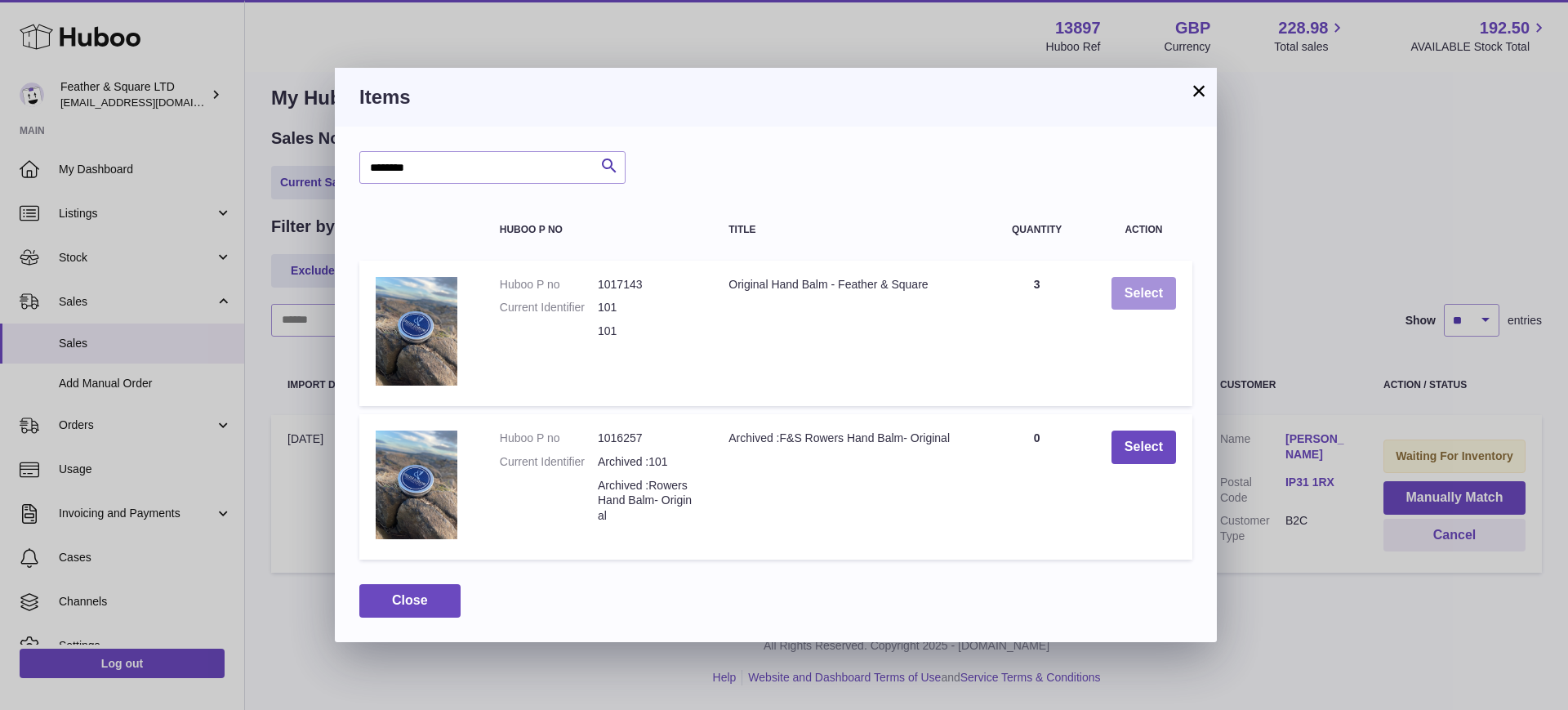
click at [1140, 292] on button "Select" at bounding box center [1143, 293] width 64 height 33
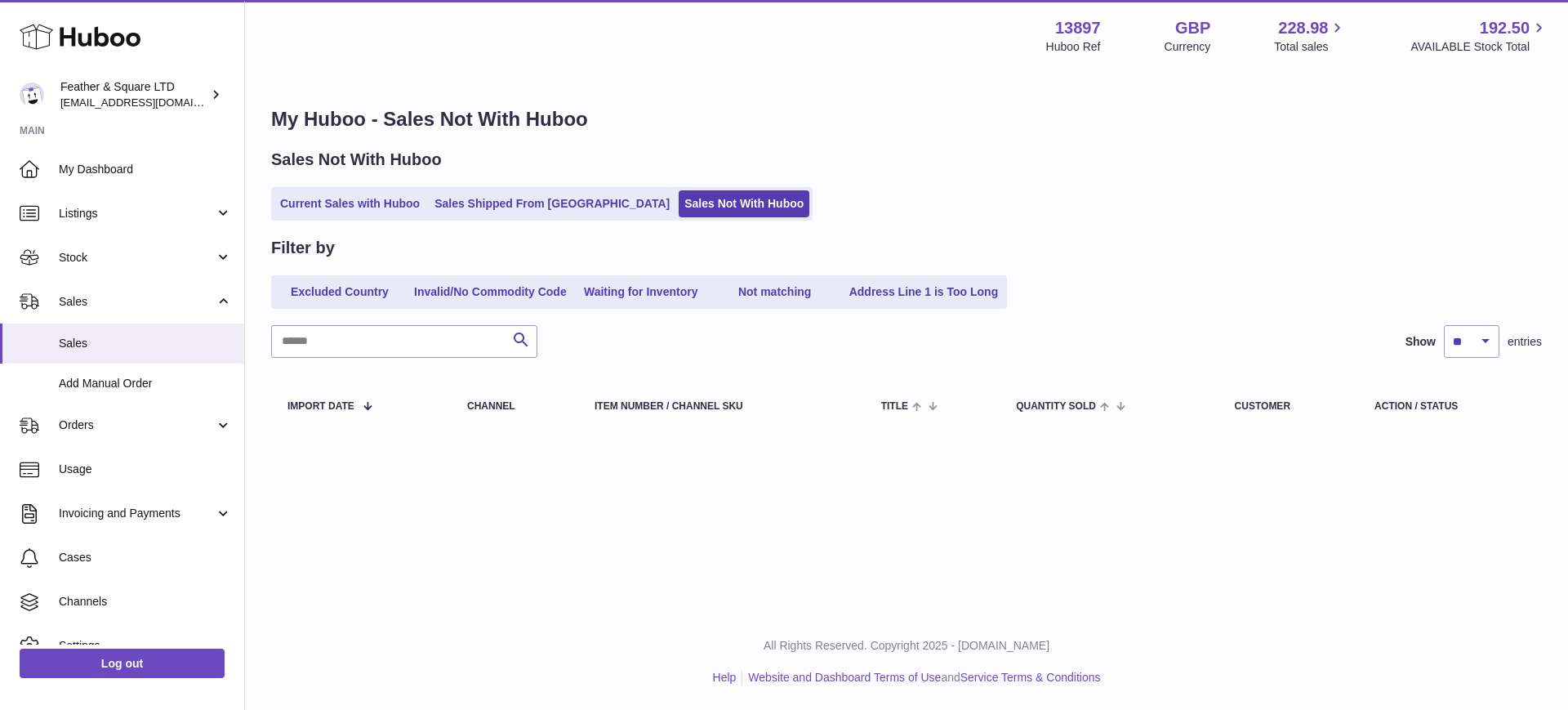
click at [108, 294] on span "Sales" at bounding box center [137, 301] width 156 height 15
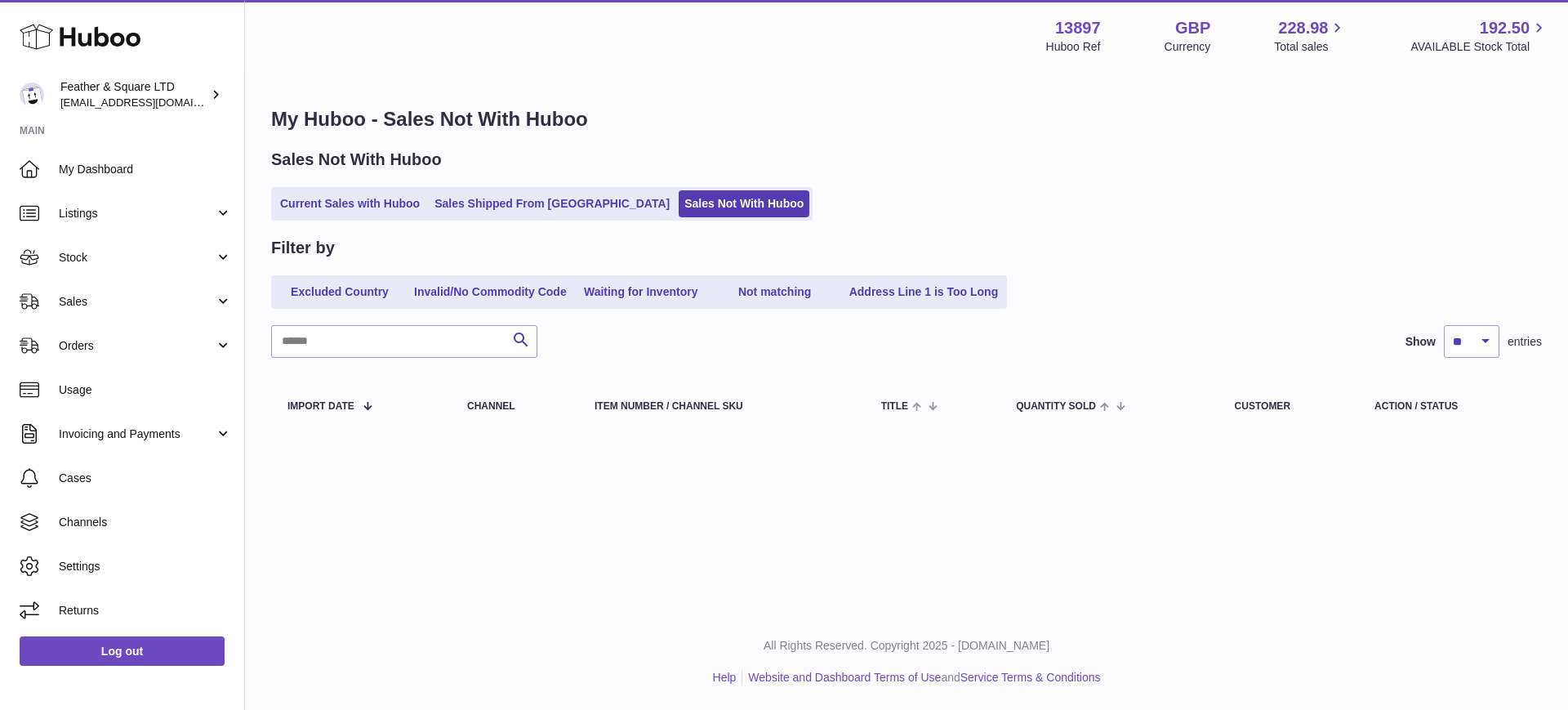
click at [110, 296] on span "Sales" at bounding box center [137, 301] width 156 height 15
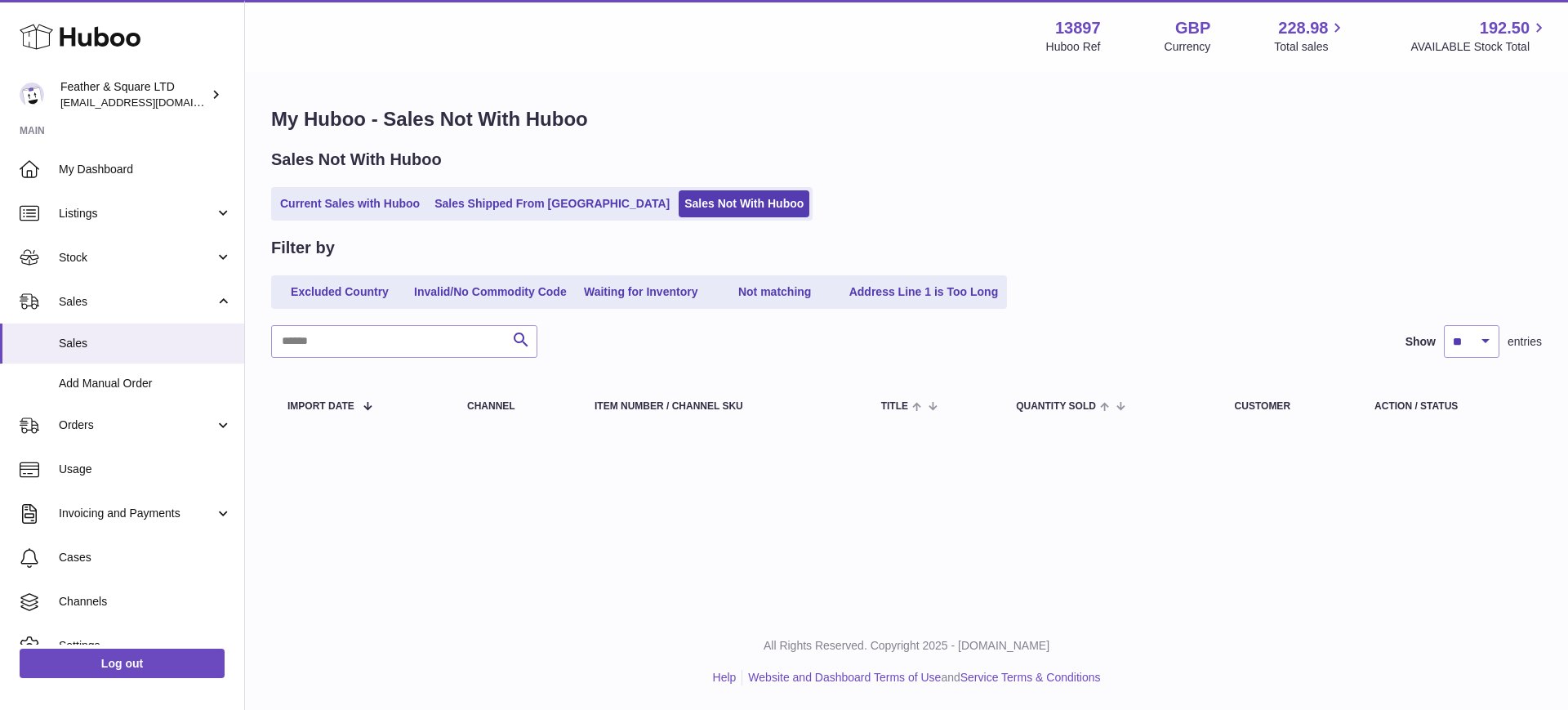
click at [293, 209] on link "Current Sales with Huboo" at bounding box center [349, 203] width 151 height 27
